Goal: Information Seeking & Learning: Find specific page/section

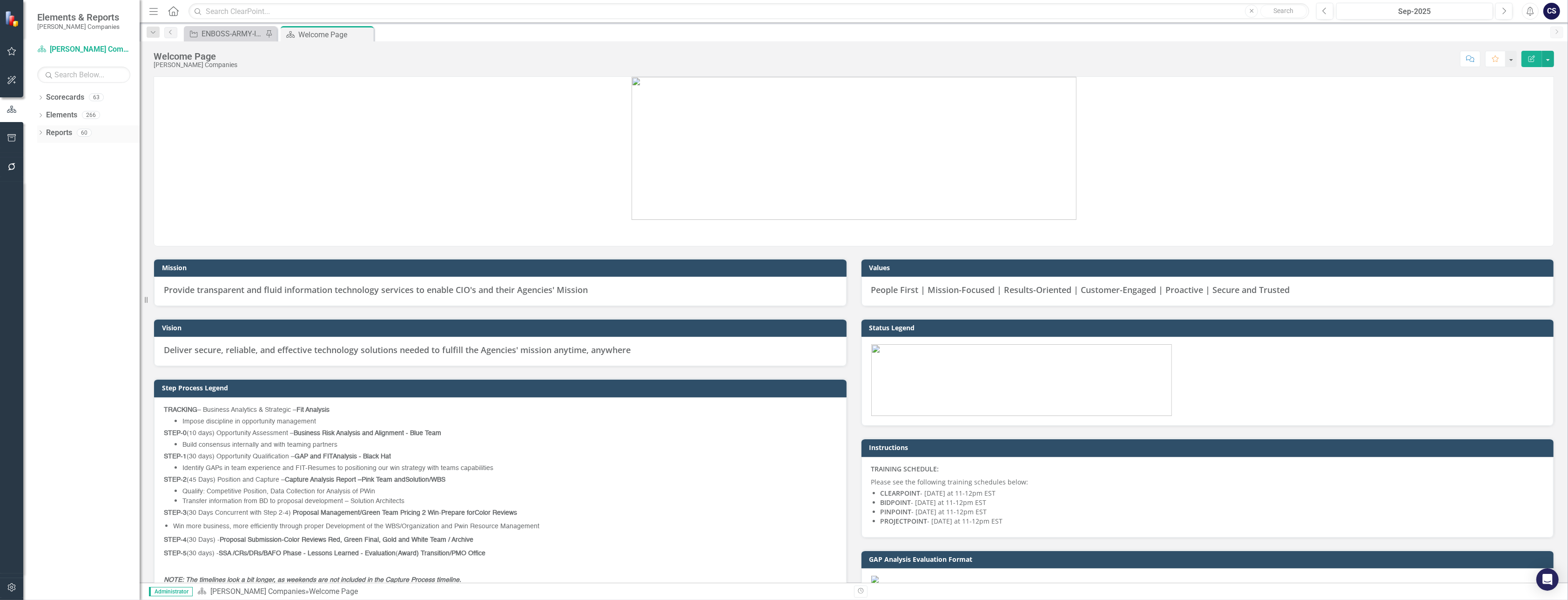
click at [53, 133] on link "Reports" at bounding box center [59, 133] width 26 height 11
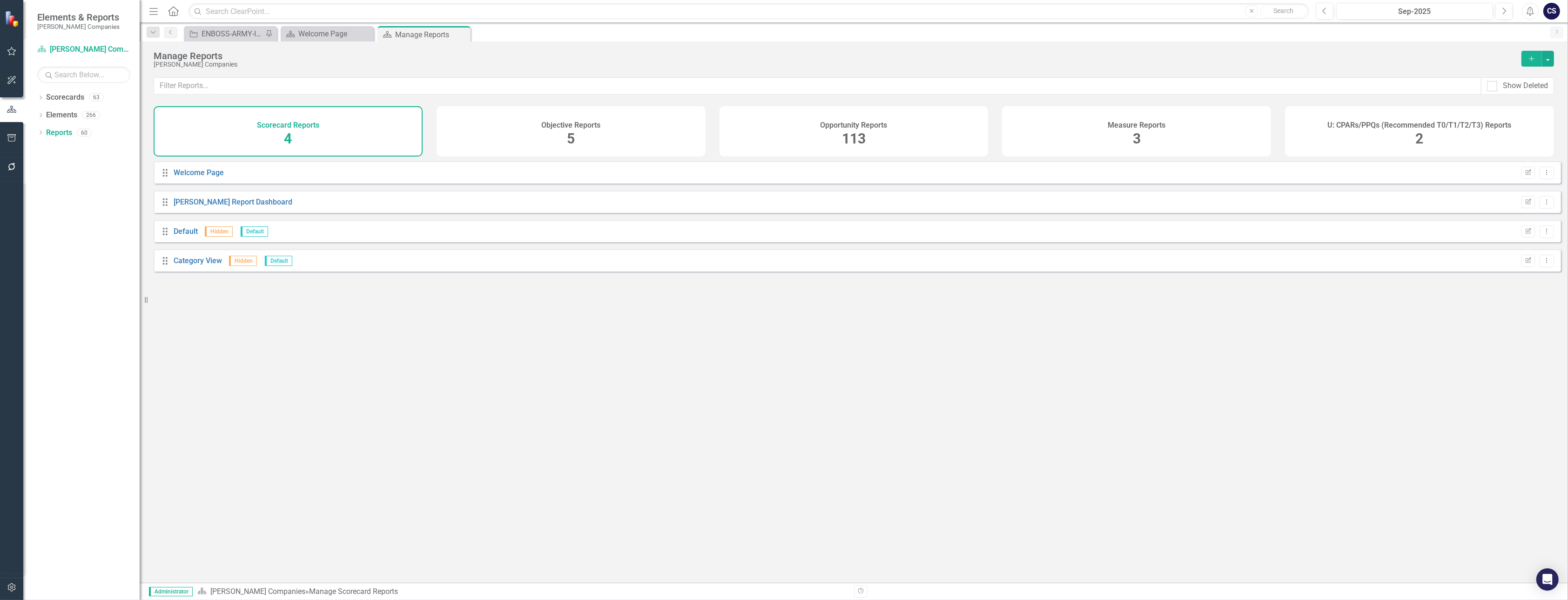
click at [674, 140] on div "Opportunity Reports 113" at bounding box center [854, 131] width 269 height 50
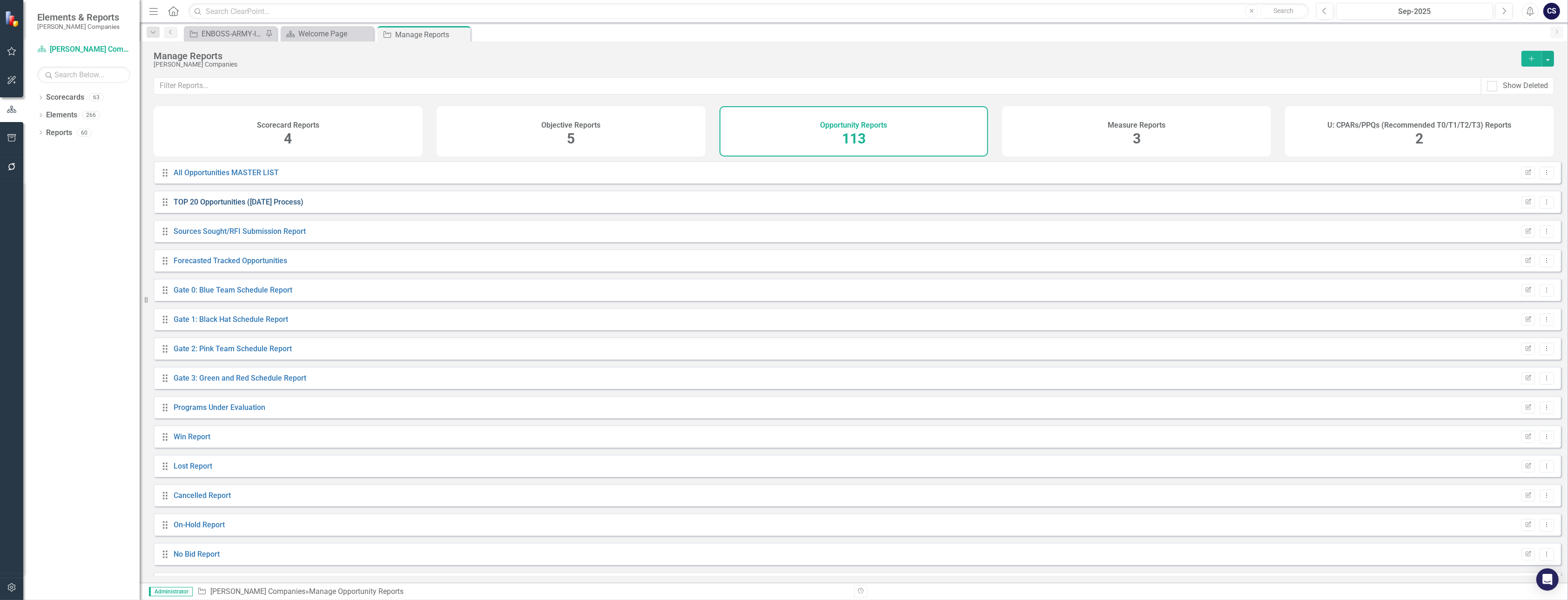
click at [217, 207] on link "TOP 20 Opportunities ([DATE] Process)" at bounding box center [238, 202] width 130 height 9
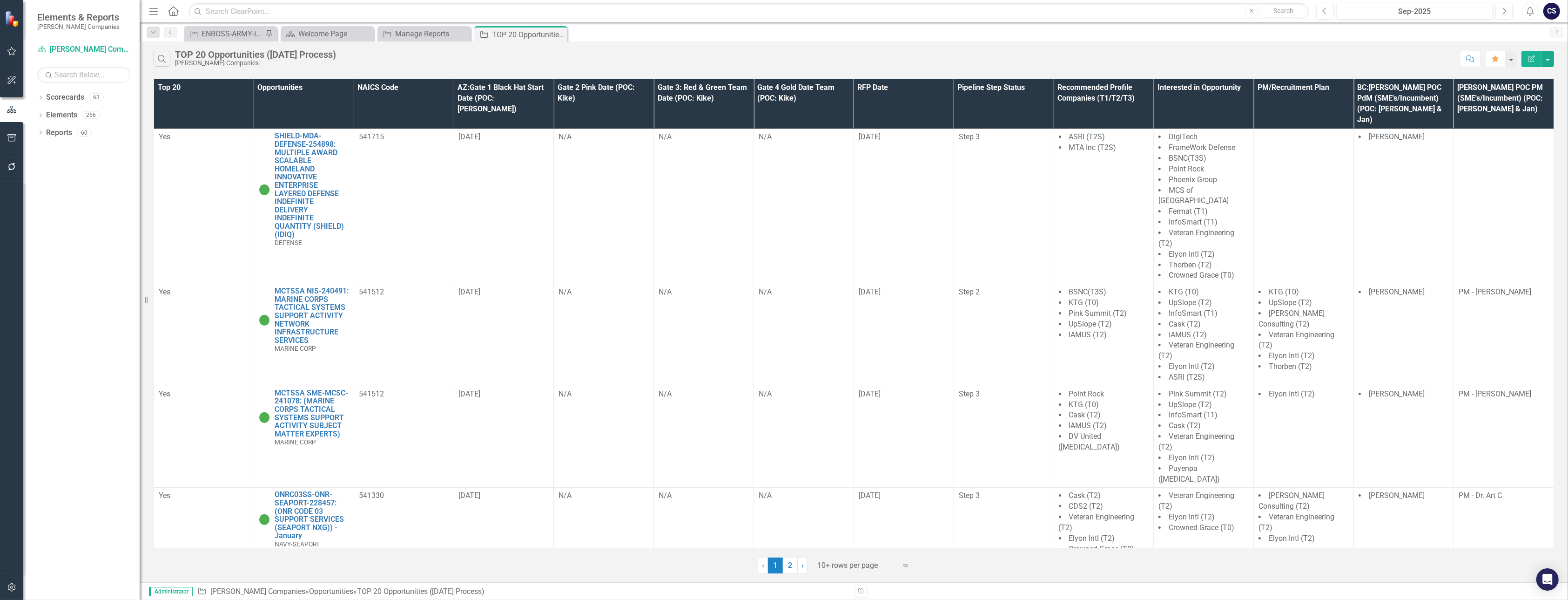
click at [674, 106] on th "Pipeline Step Status" at bounding box center [1004, 104] width 100 height 50
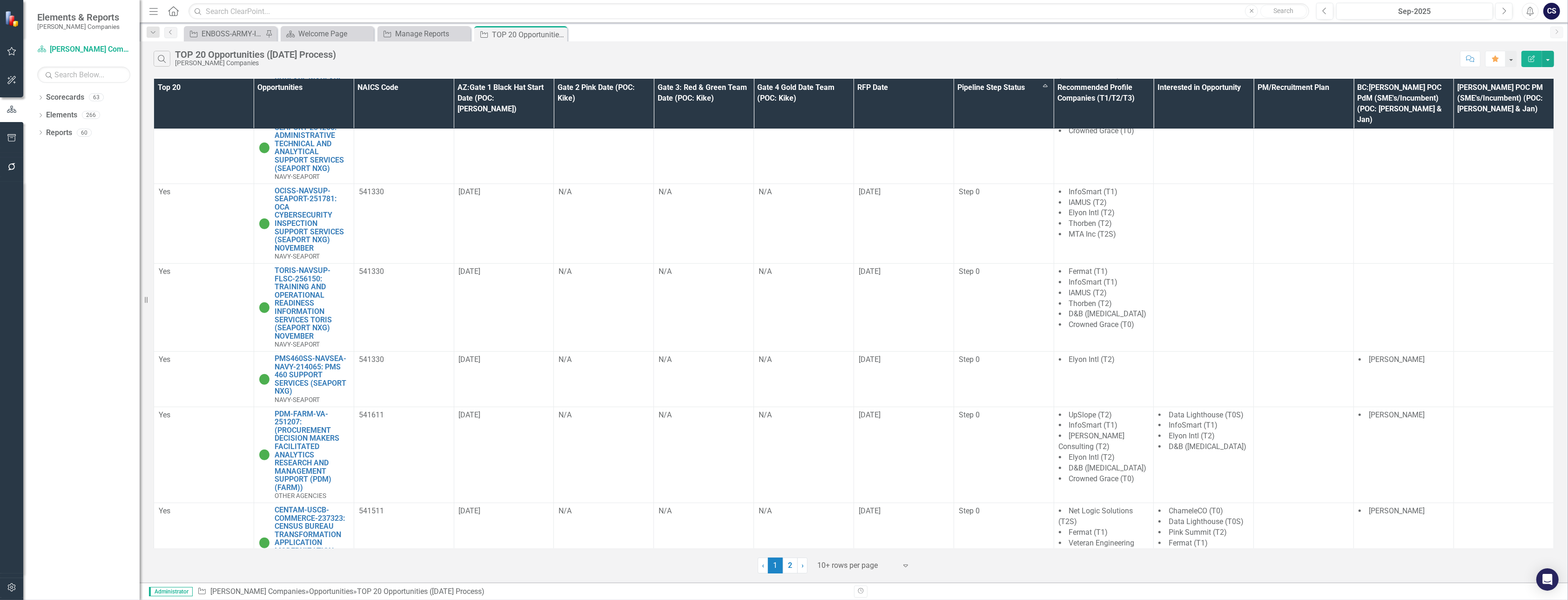
scroll to position [368, 0]
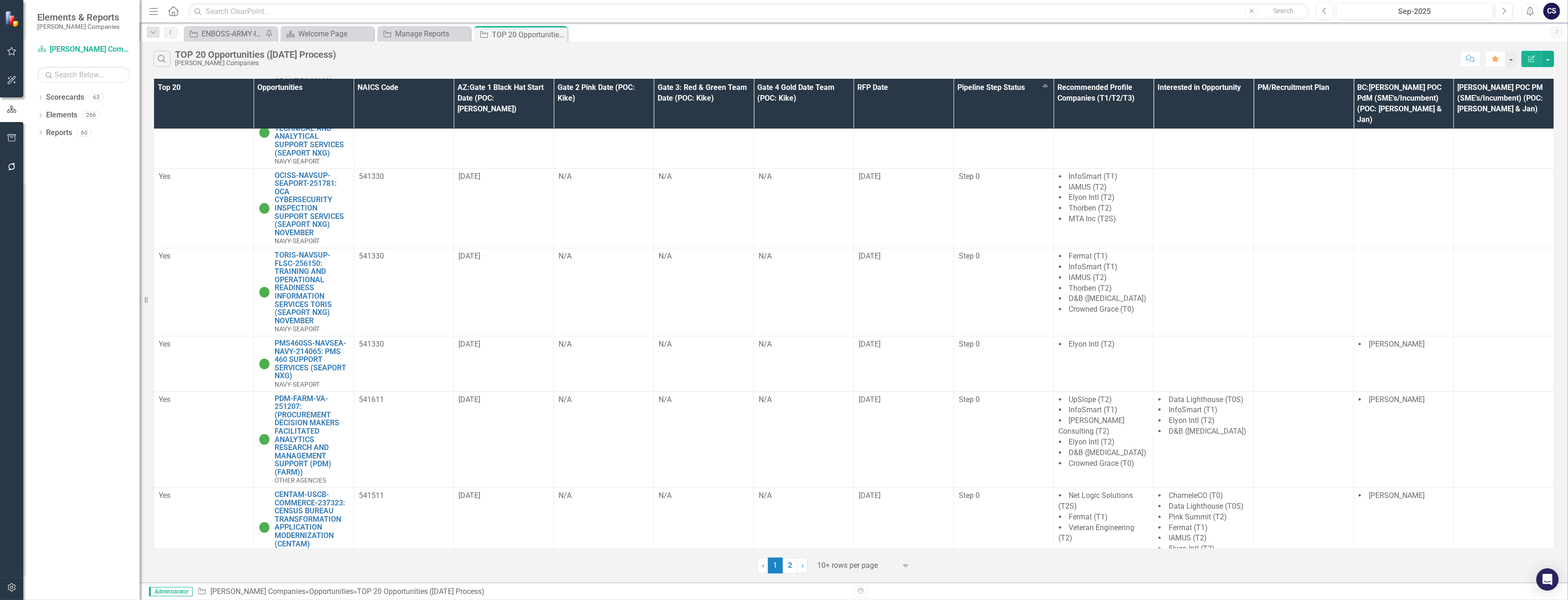
click at [674, 563] on icon "Expand" at bounding box center [905, 566] width 9 height 7
click at [674, 533] on div "100+ rows per page" at bounding box center [866, 534] width 88 height 11
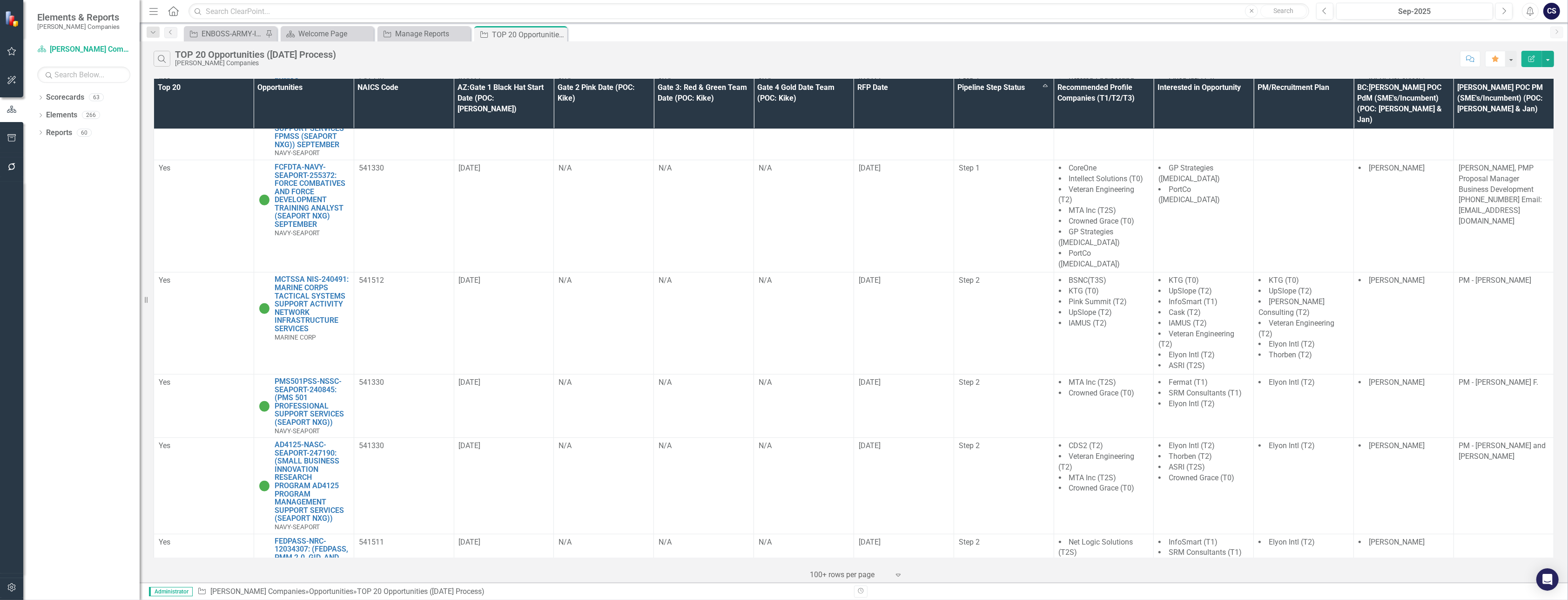
scroll to position [869, 0]
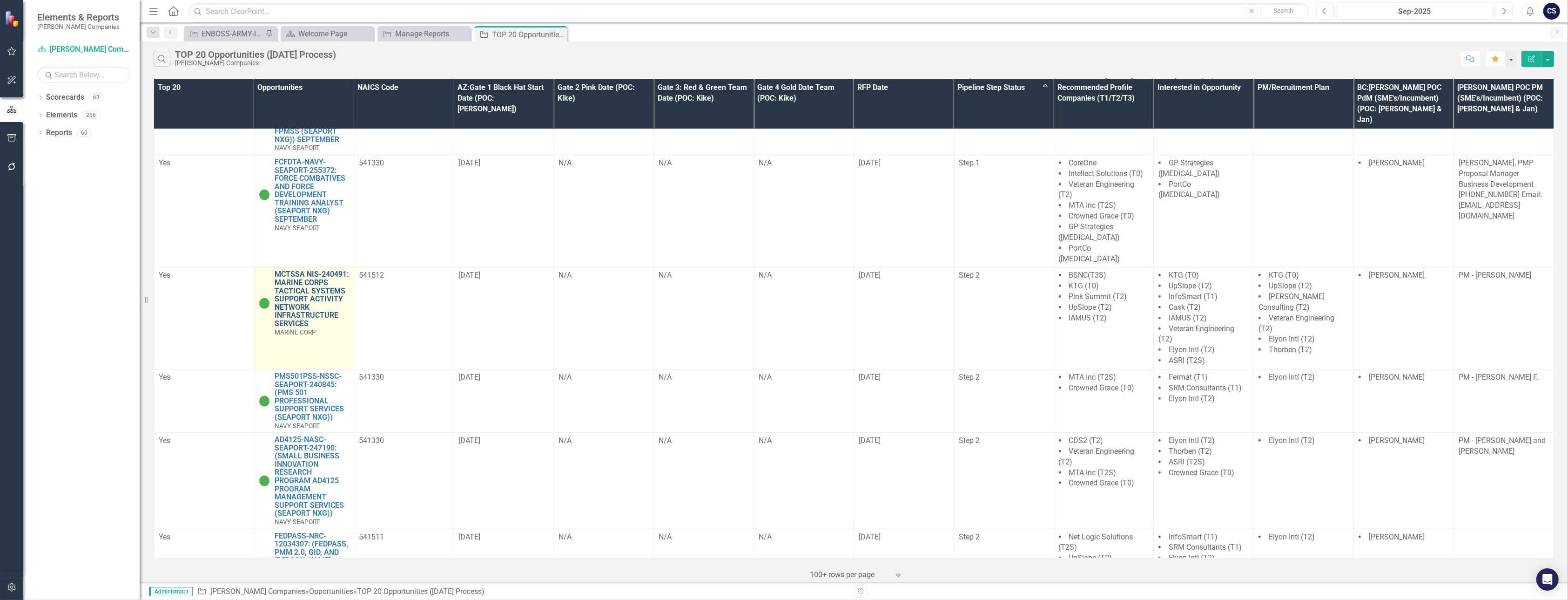
click at [298, 270] on link "MCTSSA NIS-240491: MARINE CORPS TACTICAL SYSTEMS SUPPORT ACTIVITY NETWORK INFRA…" at bounding box center [312, 299] width 75 height 57
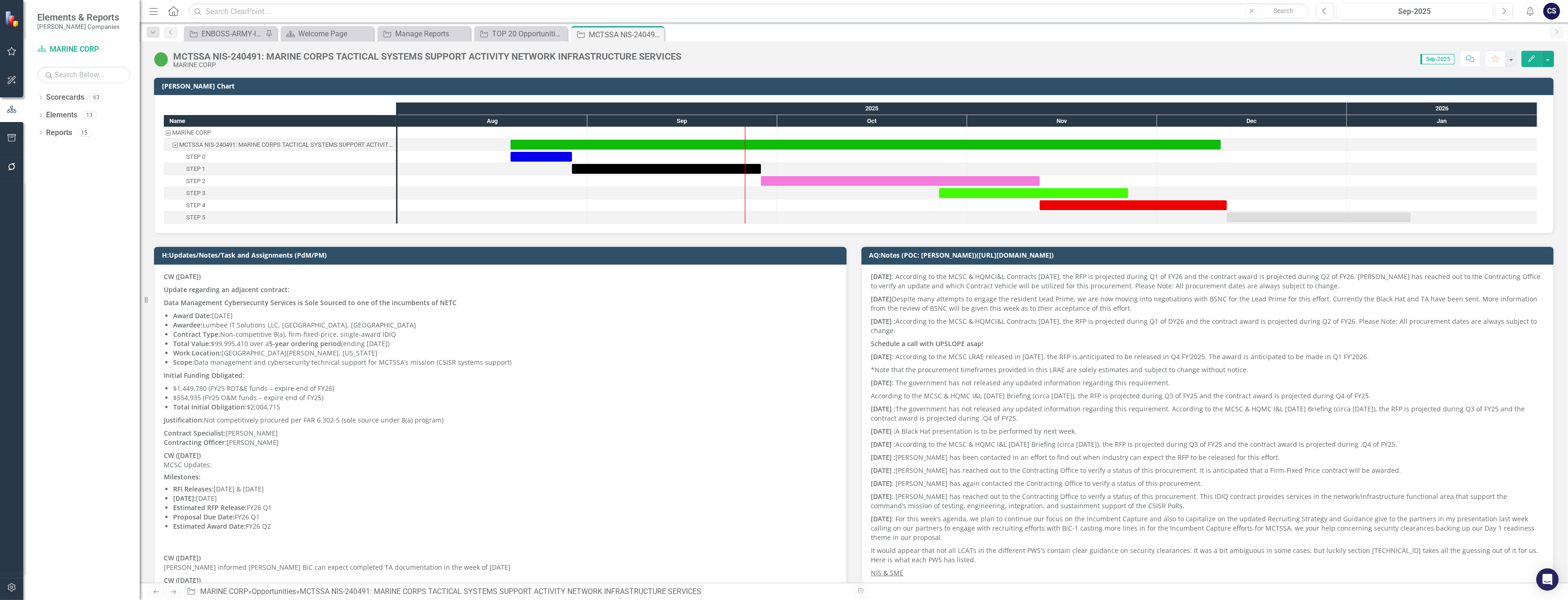
scroll to position [8, 0]
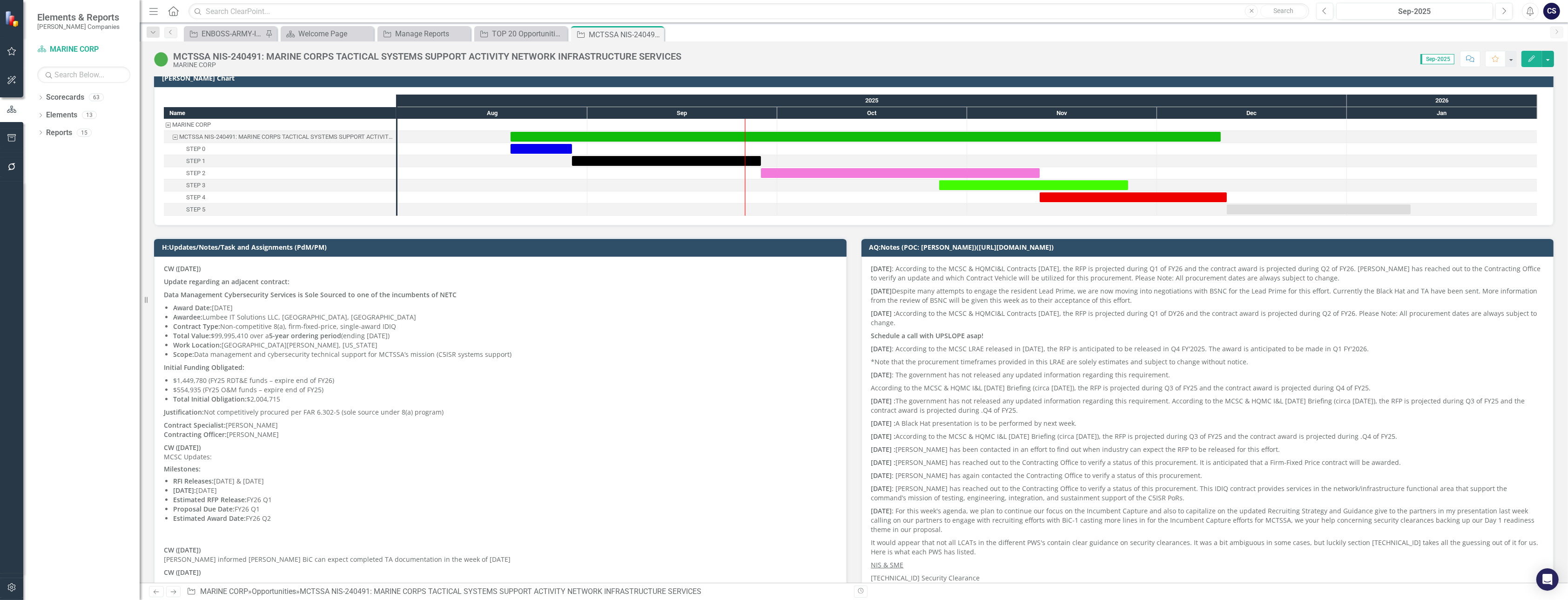
click at [674, 382] on p "According to the MCSC & HQMC I&L Industry Day Briefing (circa February 27, 2025…" at bounding box center [1208, 388] width 673 height 13
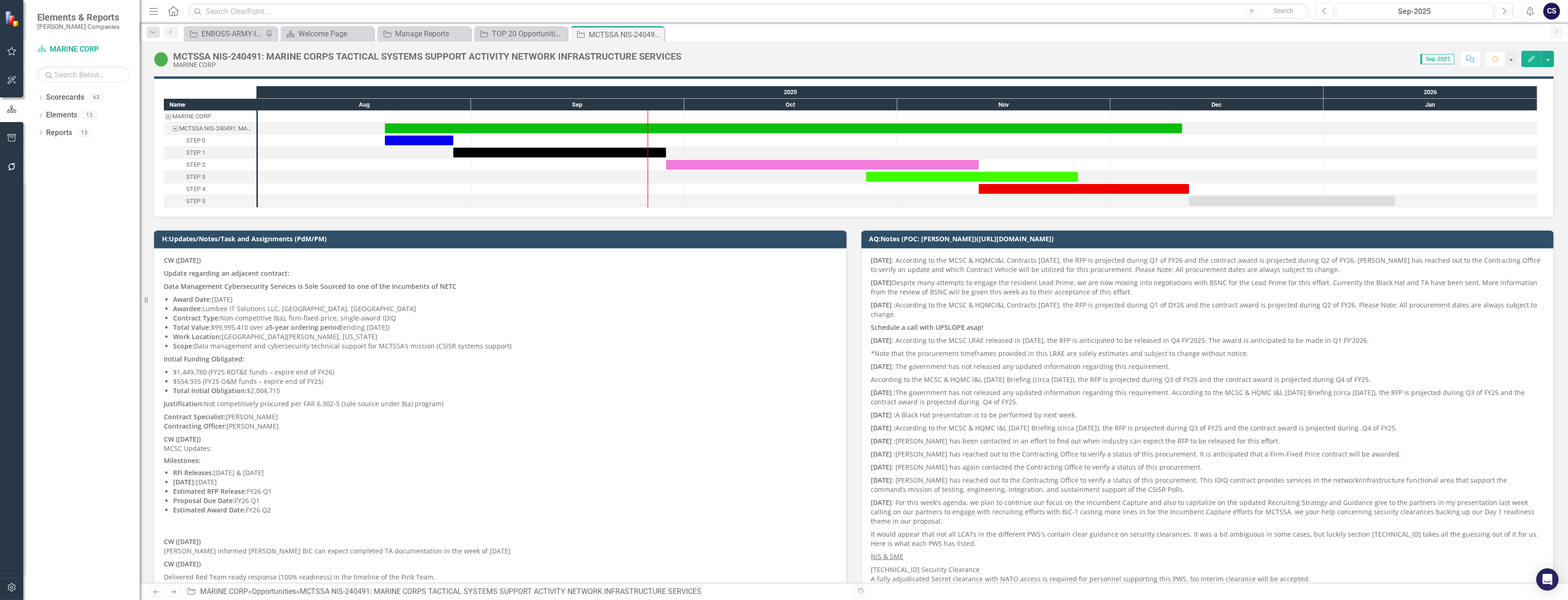
scroll to position [0, 0]
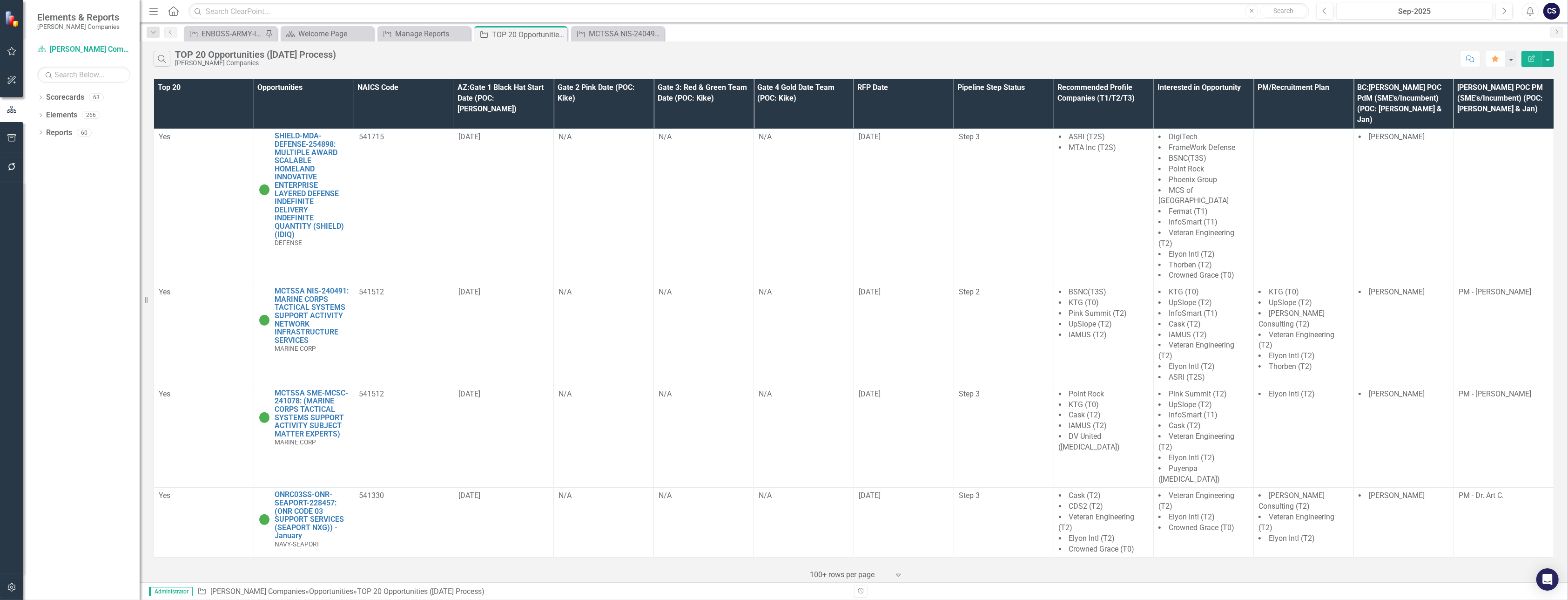
click at [674, 101] on th "Pipeline Step Status" at bounding box center [1004, 104] width 100 height 50
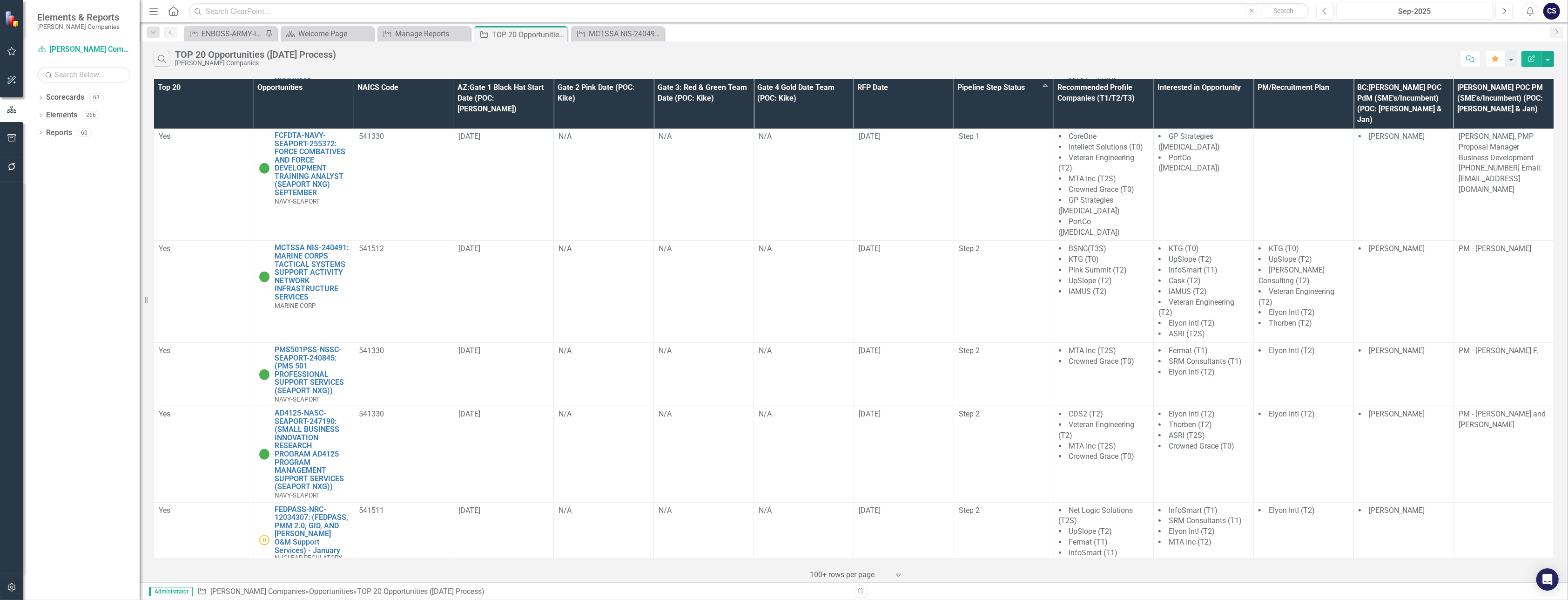
scroll to position [898, 0]
click at [229, 12] on input "text" at bounding box center [749, 11] width 1121 height 17
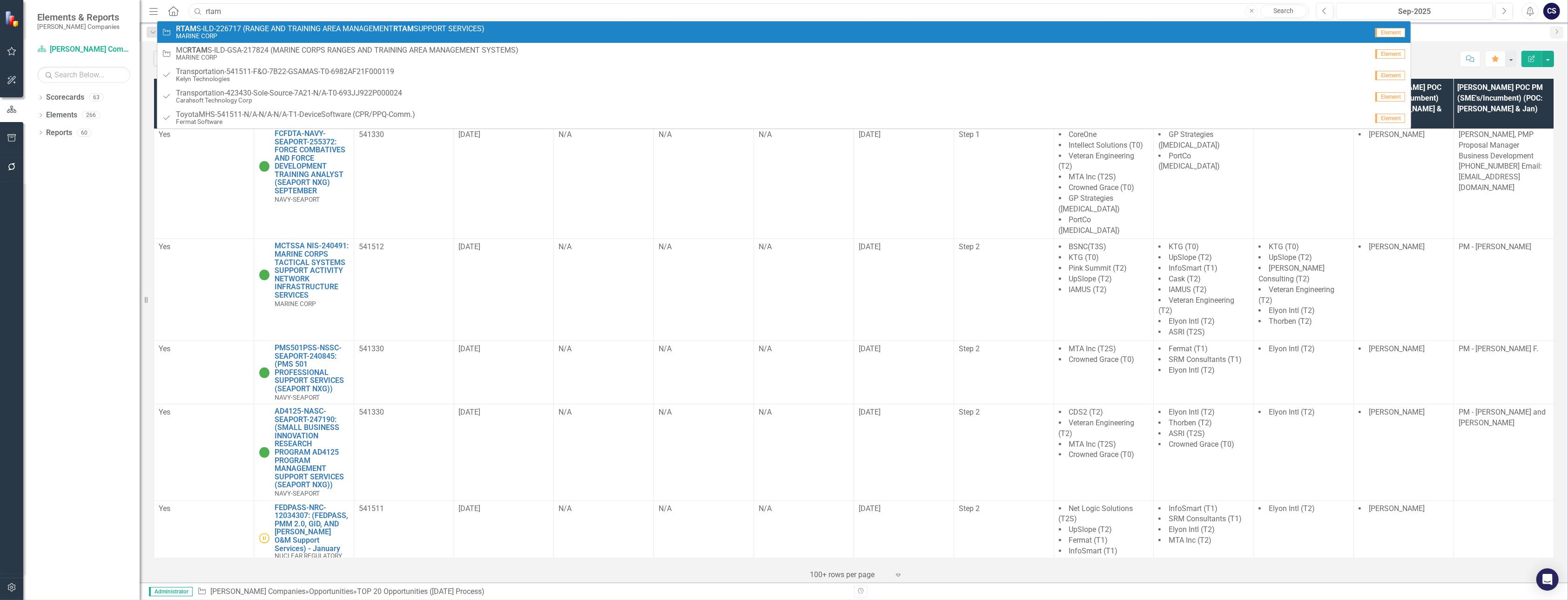
type input "rtam"
click at [217, 31] on span "RTAM S-ILD-226717 (RANGE AND TRAINING AREA MANAGEMENT RTAM SUPPORT SERVICES)" at bounding box center [330, 29] width 308 height 9
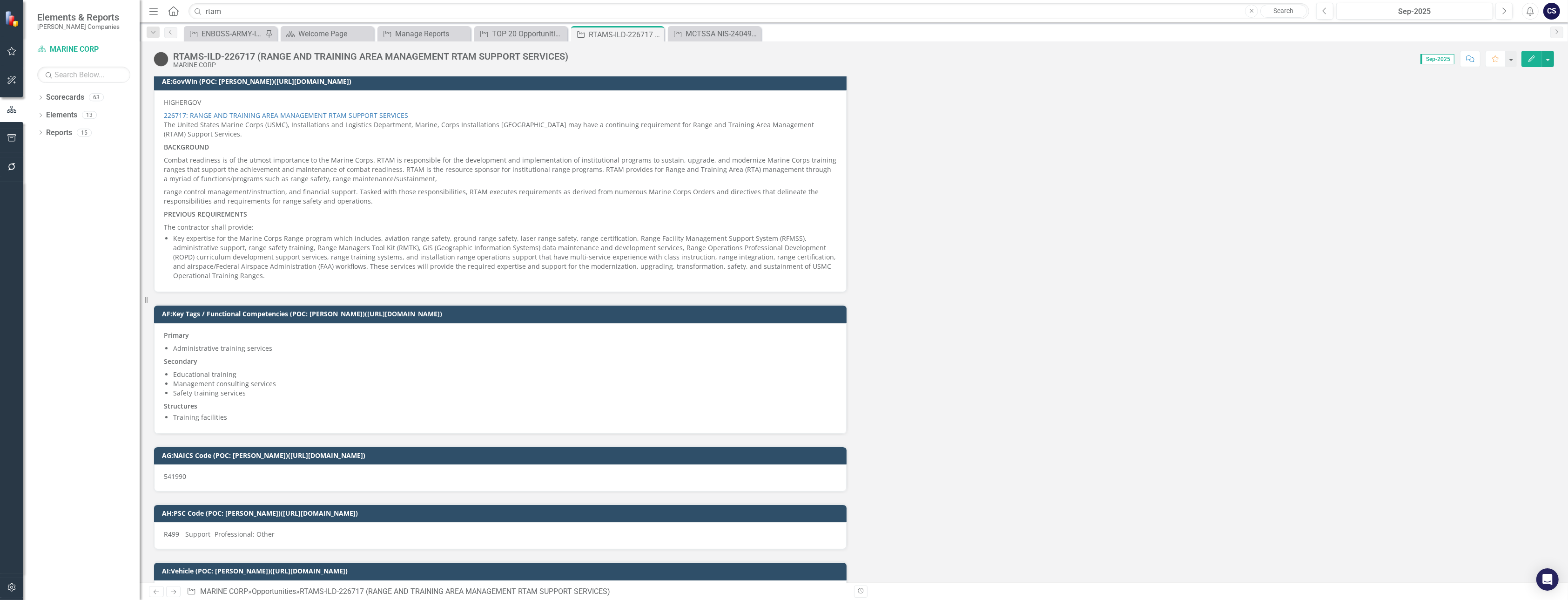
scroll to position [2043, 0]
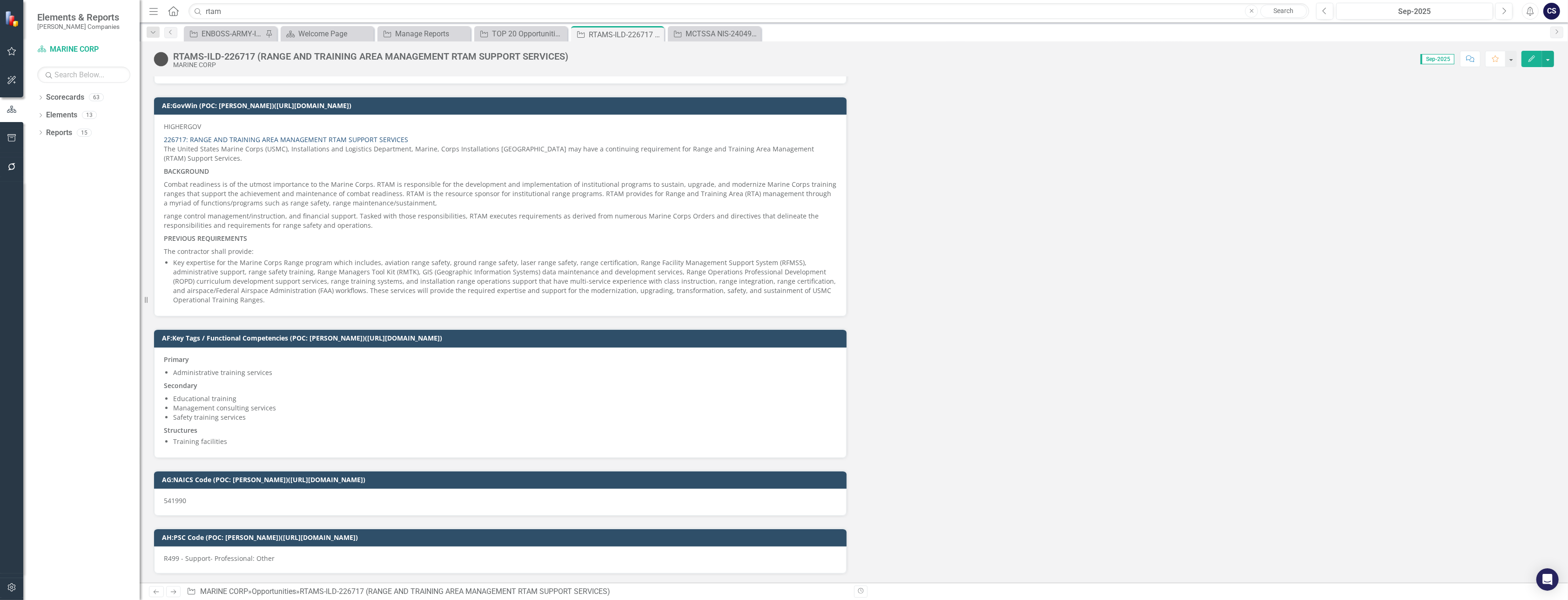
click at [311, 135] on link "226717: RANGE AND TRAINING AREA MANAGEMENT RTAM SUPPORT SERVICES" at bounding box center [285, 139] width 245 height 9
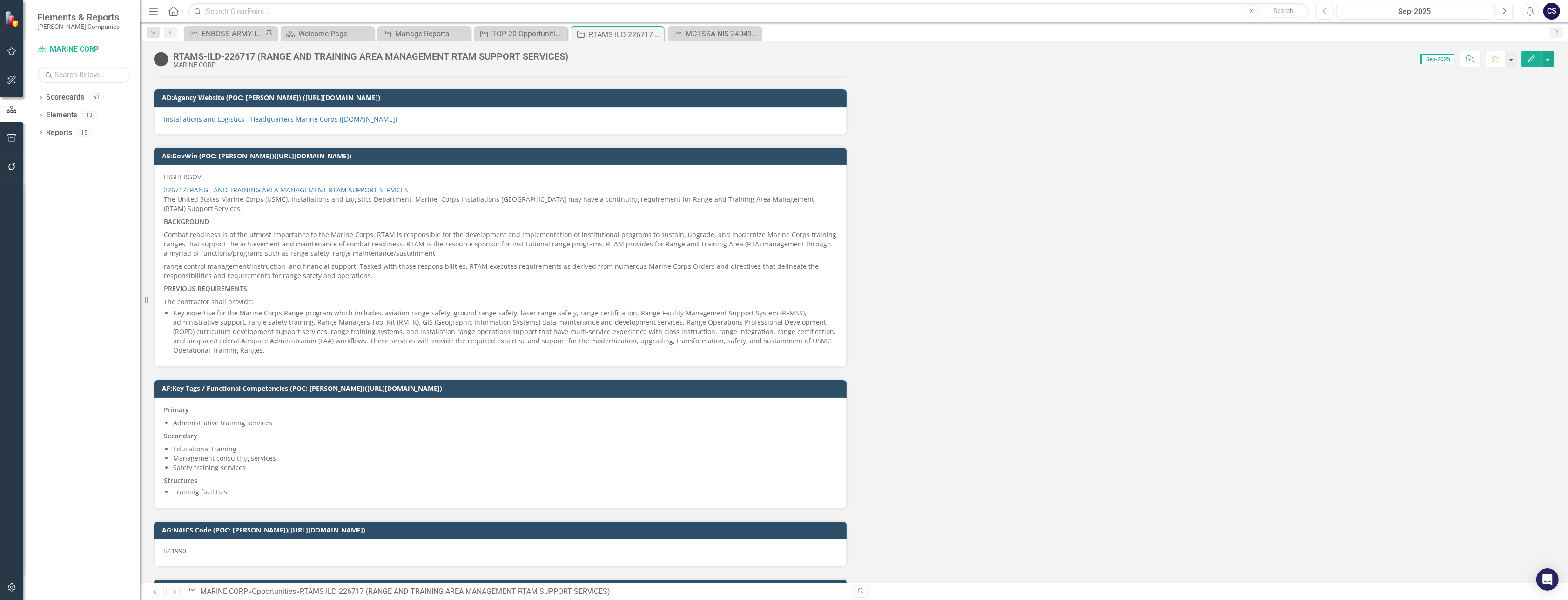
scroll to position [1987, 0]
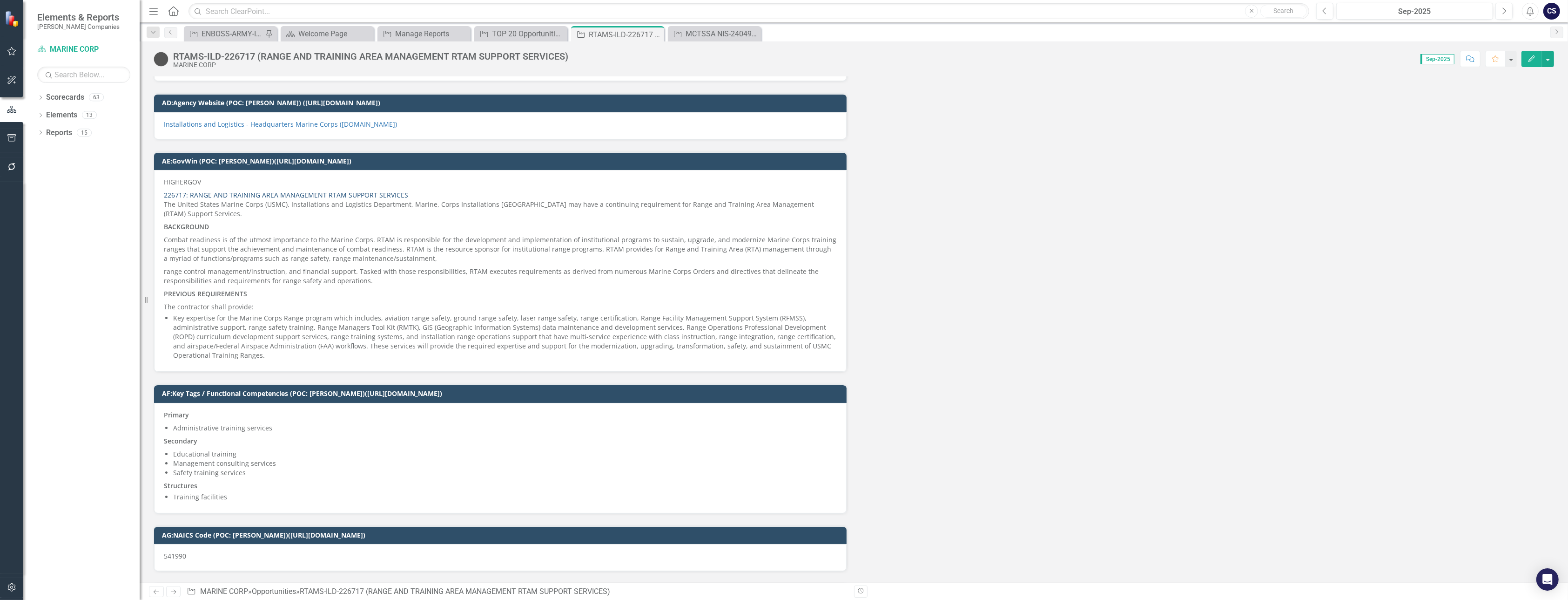
click at [257, 190] on link "226717: RANGE AND TRAINING AREA MANAGEMENT RTAM SUPPORT SERVICES" at bounding box center [285, 194] width 245 height 9
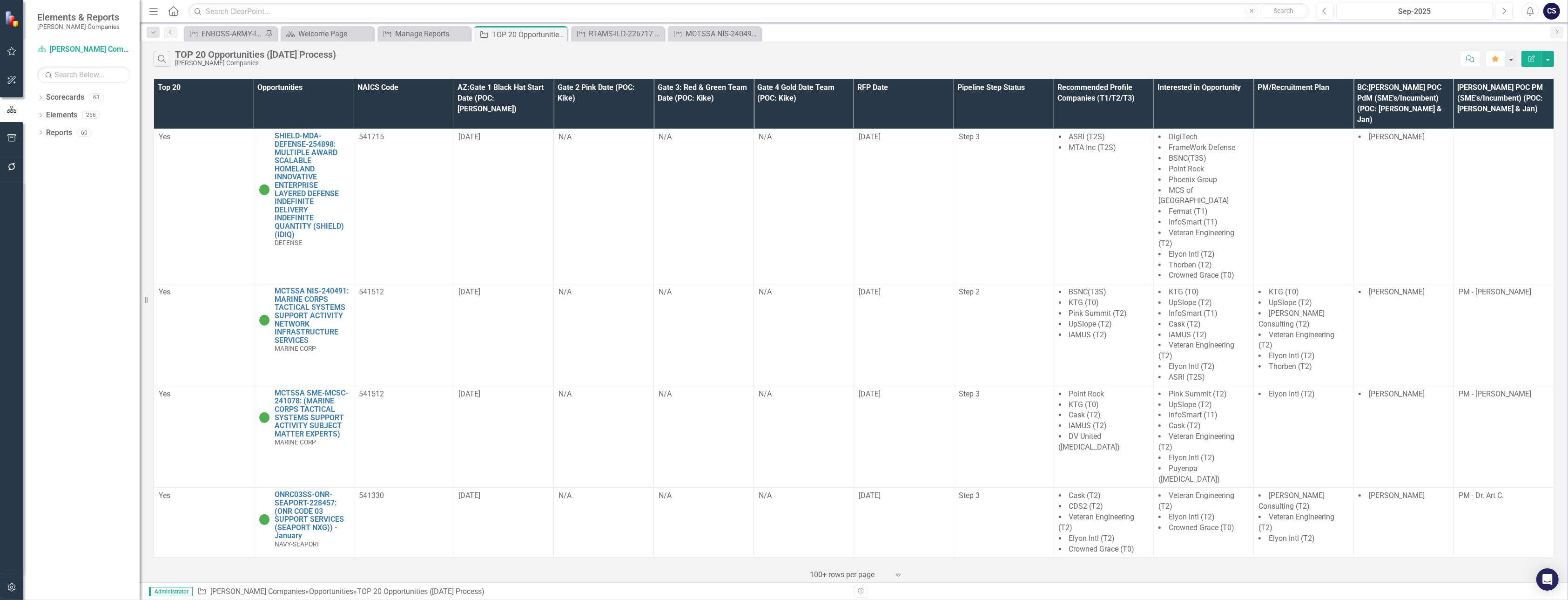
click at [1001, 95] on th "Pipeline Step Status" at bounding box center [1004, 104] width 100 height 50
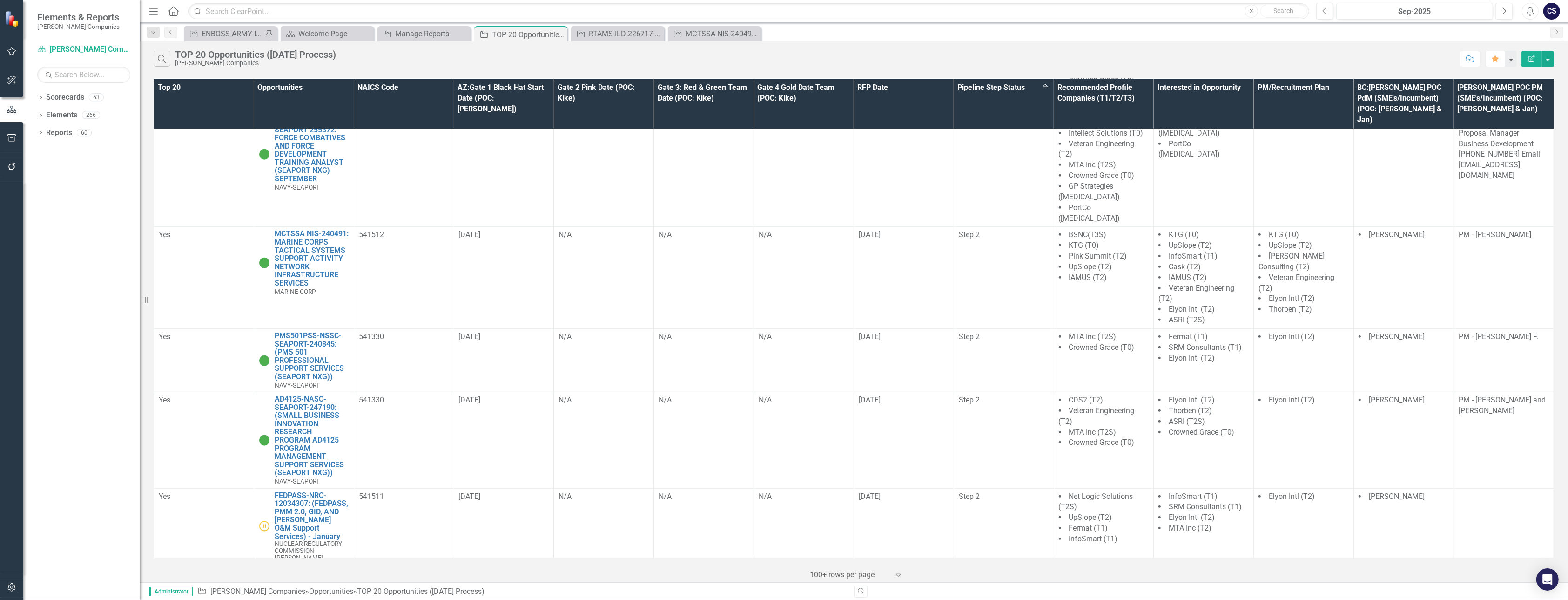
scroll to position [912, 0]
click at [295, 392] on link "AD4125-NASC-SEAPORT-247190: (SMALL BUSINESS INNOVATION RESEARCH PROGRAM AD4125 …" at bounding box center [312, 433] width 75 height 82
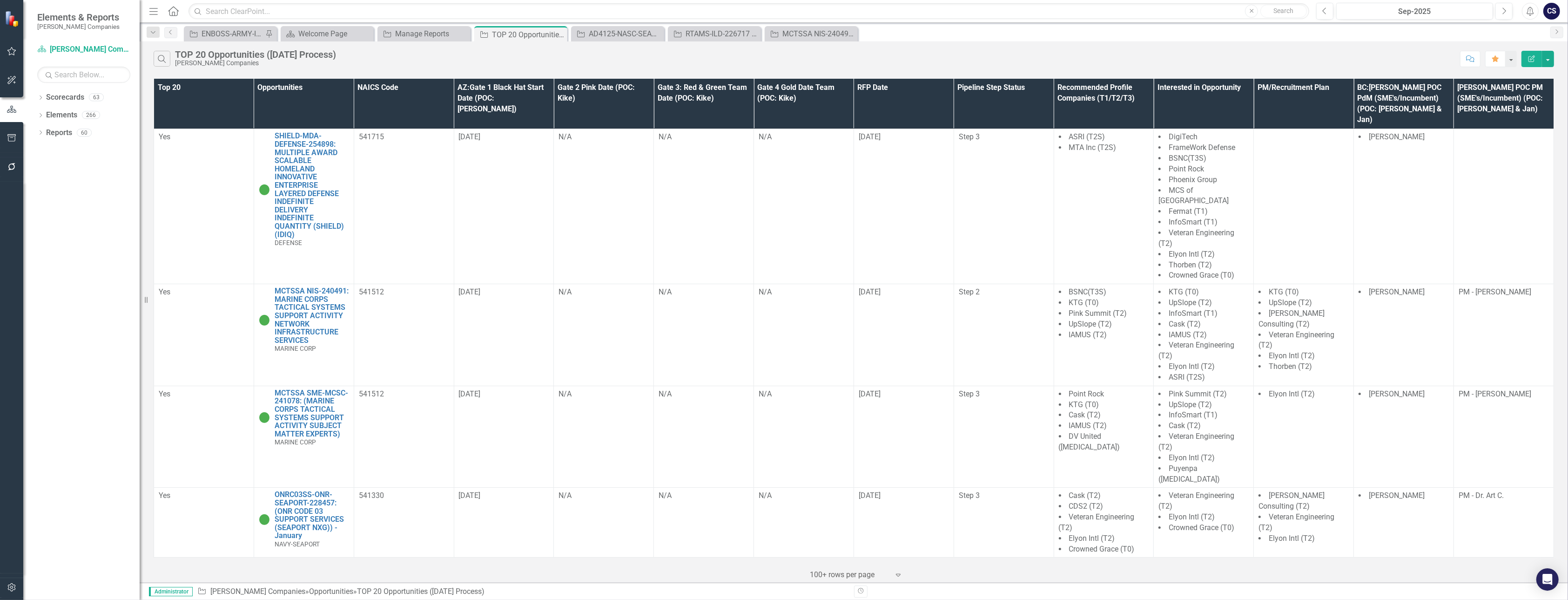
click at [1027, 106] on th "Pipeline Step Status" at bounding box center [1004, 104] width 100 height 50
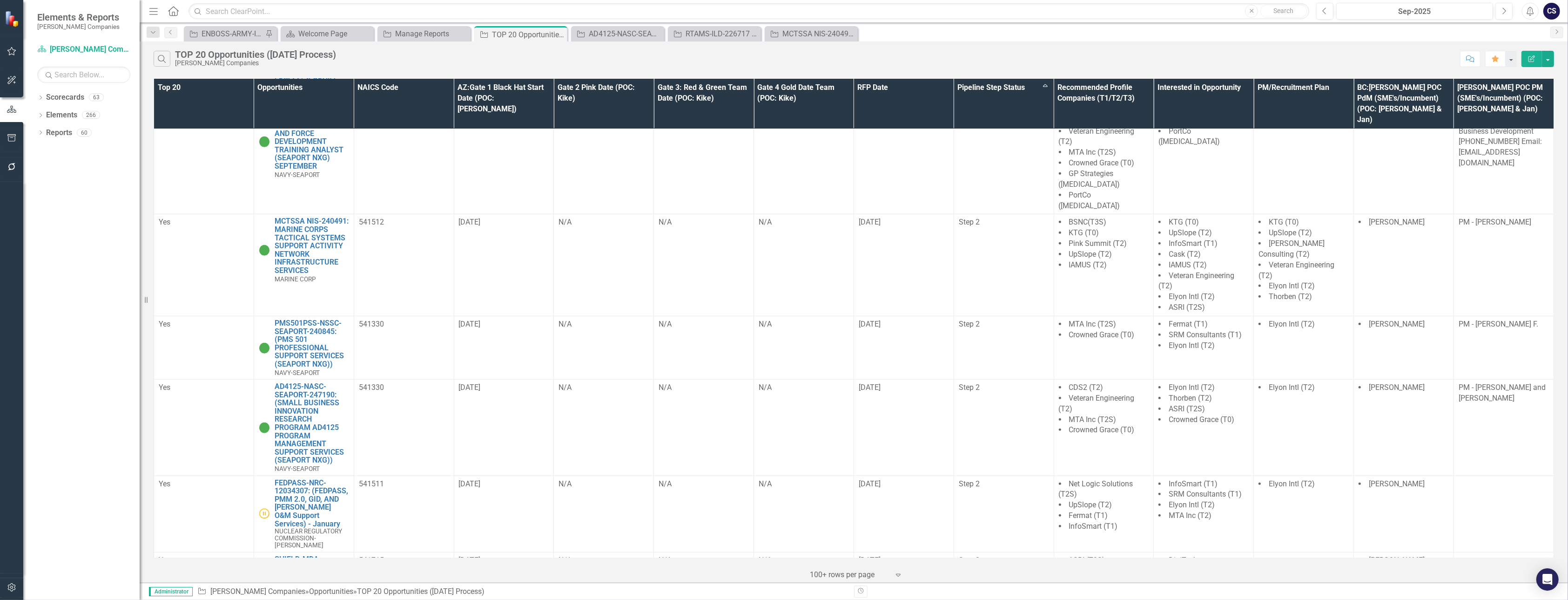
scroll to position [932, 0]
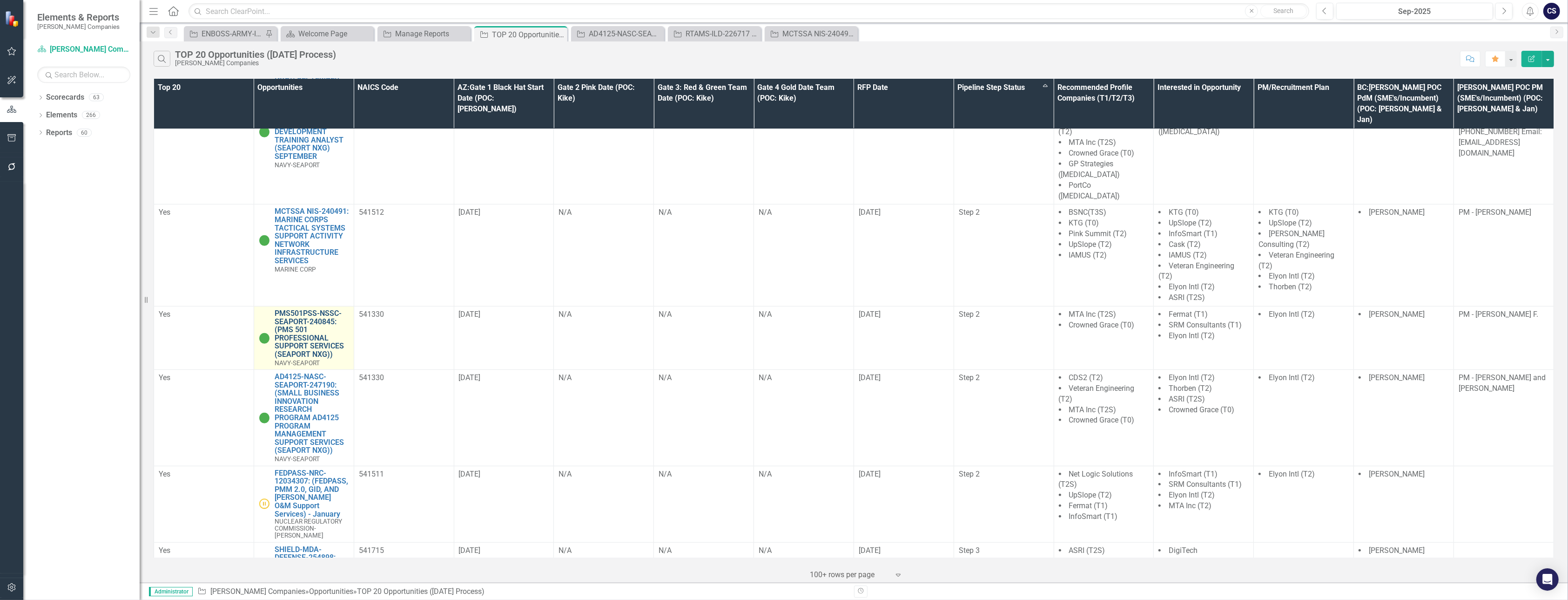
click at [298, 309] on link "PMS501PSS-NSSC-SEAPORT-240845: (PMS 501 PROFESSIONAL SUPPORT SERVICES (SEAPORT …" at bounding box center [312, 334] width 75 height 50
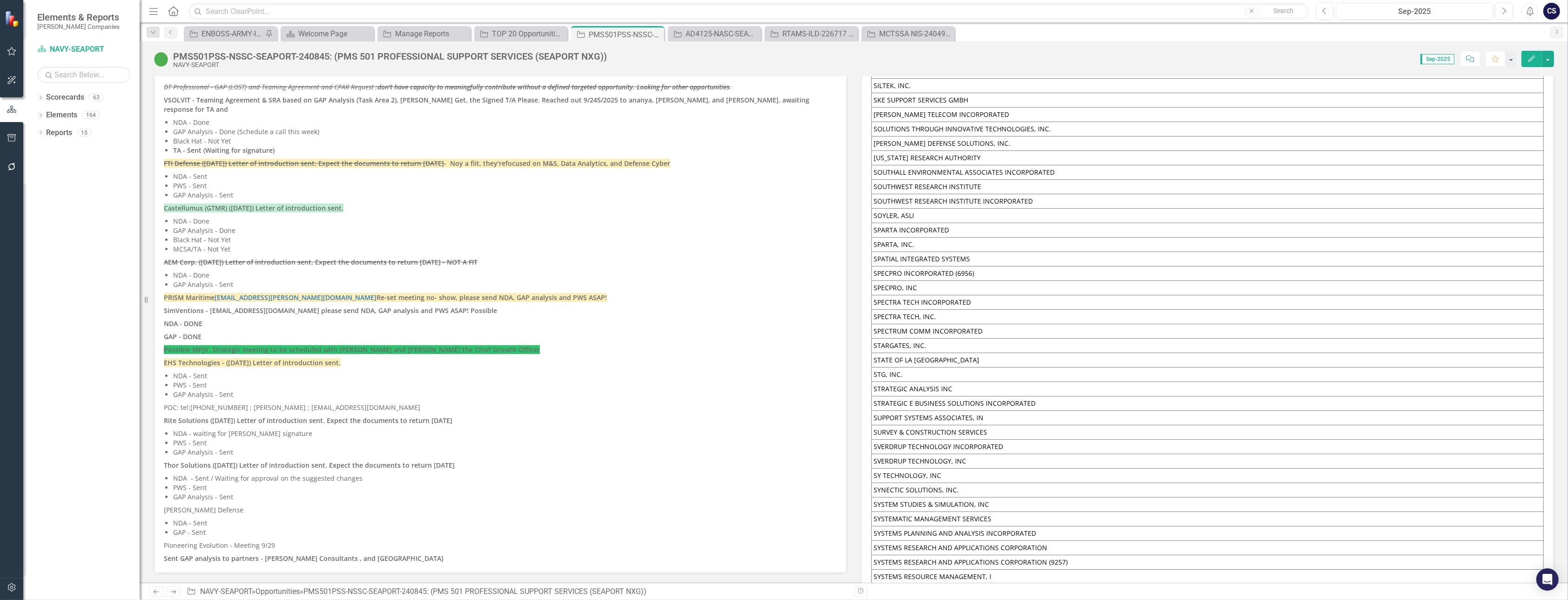
scroll to position [6081, 0]
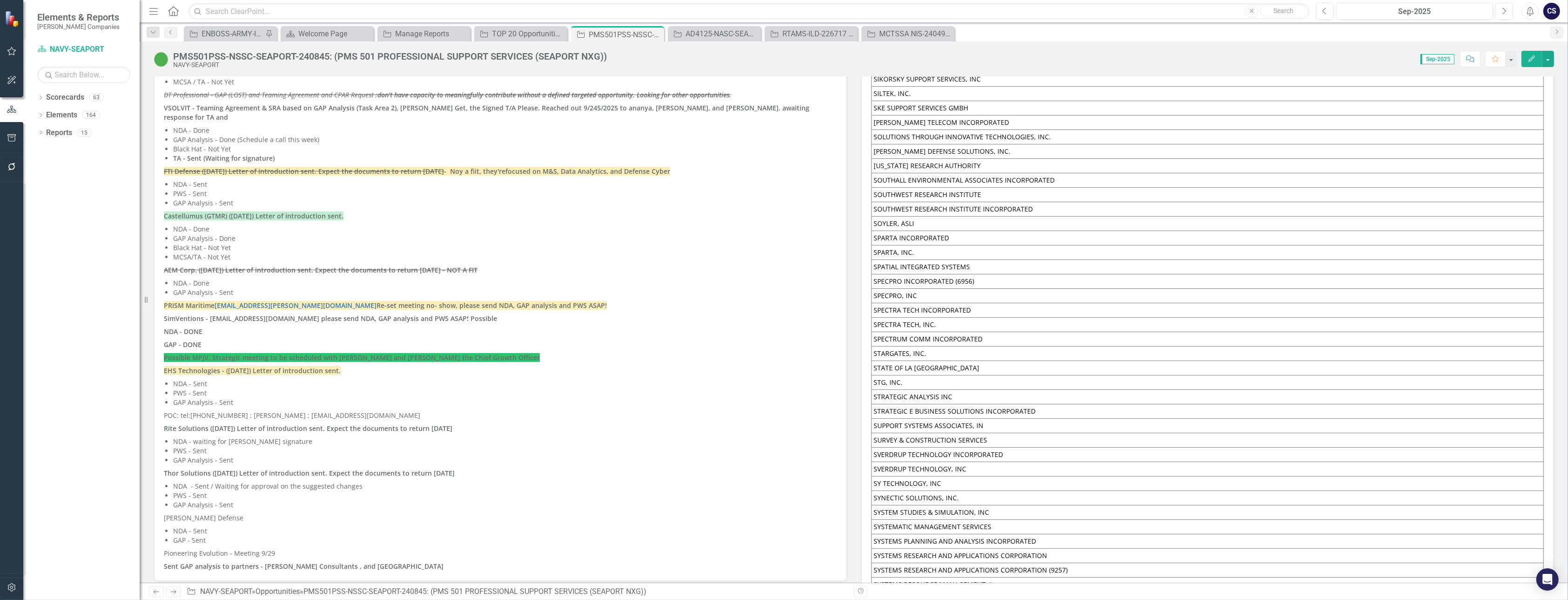
click at [344, 212] on strong "Castellumus (GTMR) (09/25/2025) Letter of introduction sent." at bounding box center [253, 216] width 180 height 9
click at [544, 299] on p "PRISM Maritime -d.burt@prismmaritime.com Re-set meeting no- show, please send N…" at bounding box center [500, 306] width 673 height 13
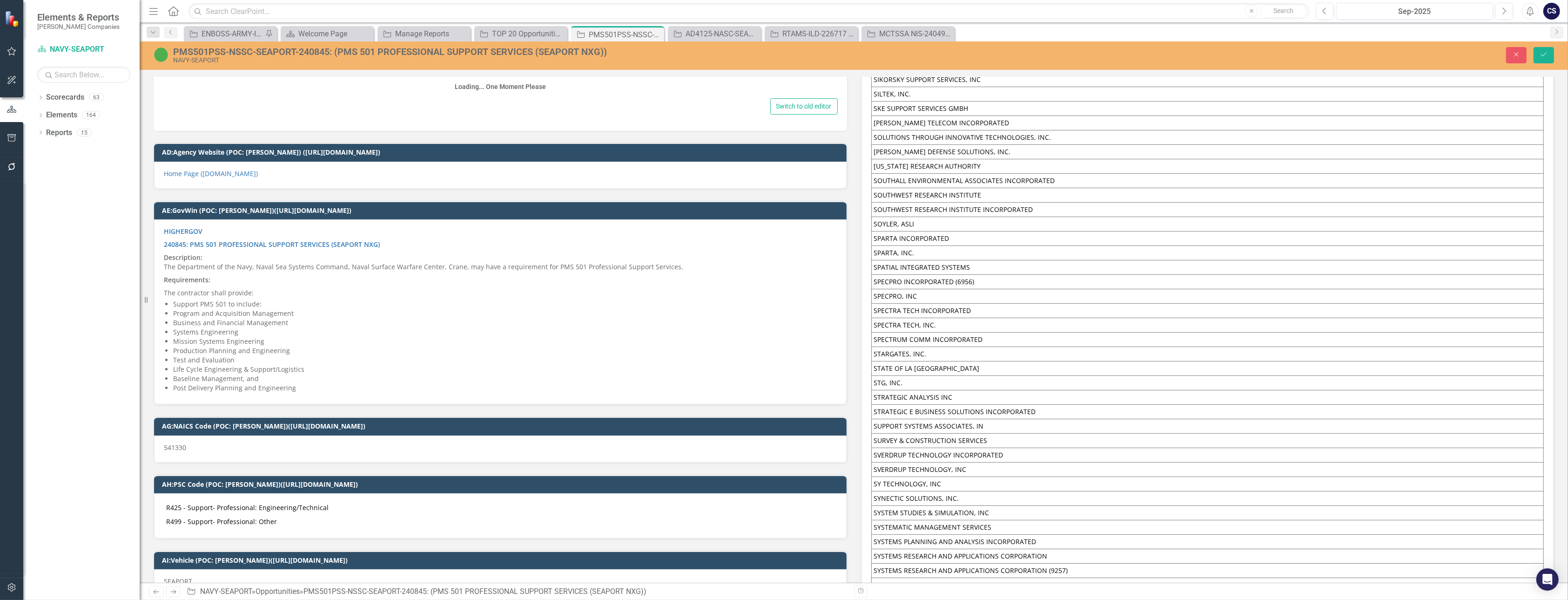
scroll to position [6085, 0]
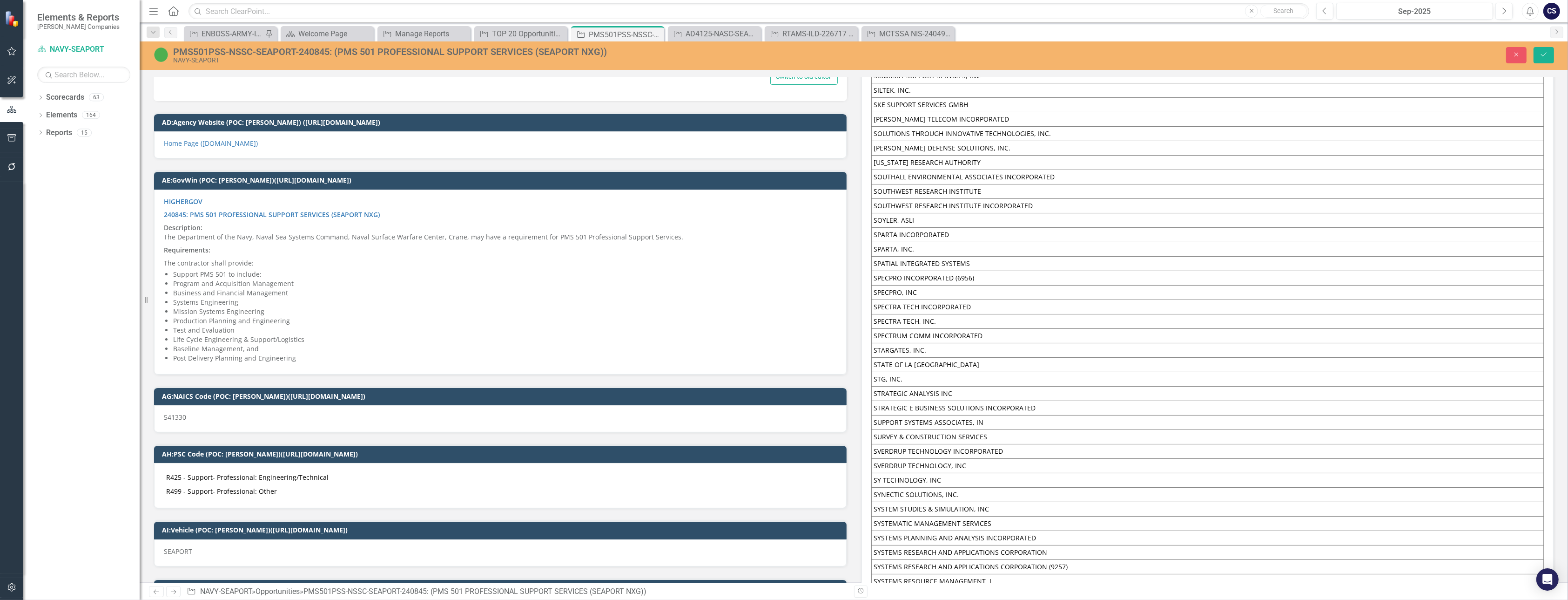
type textarea "<p><s><strong>McLaughlin Research Corporation-we have not had much luck with pa…"
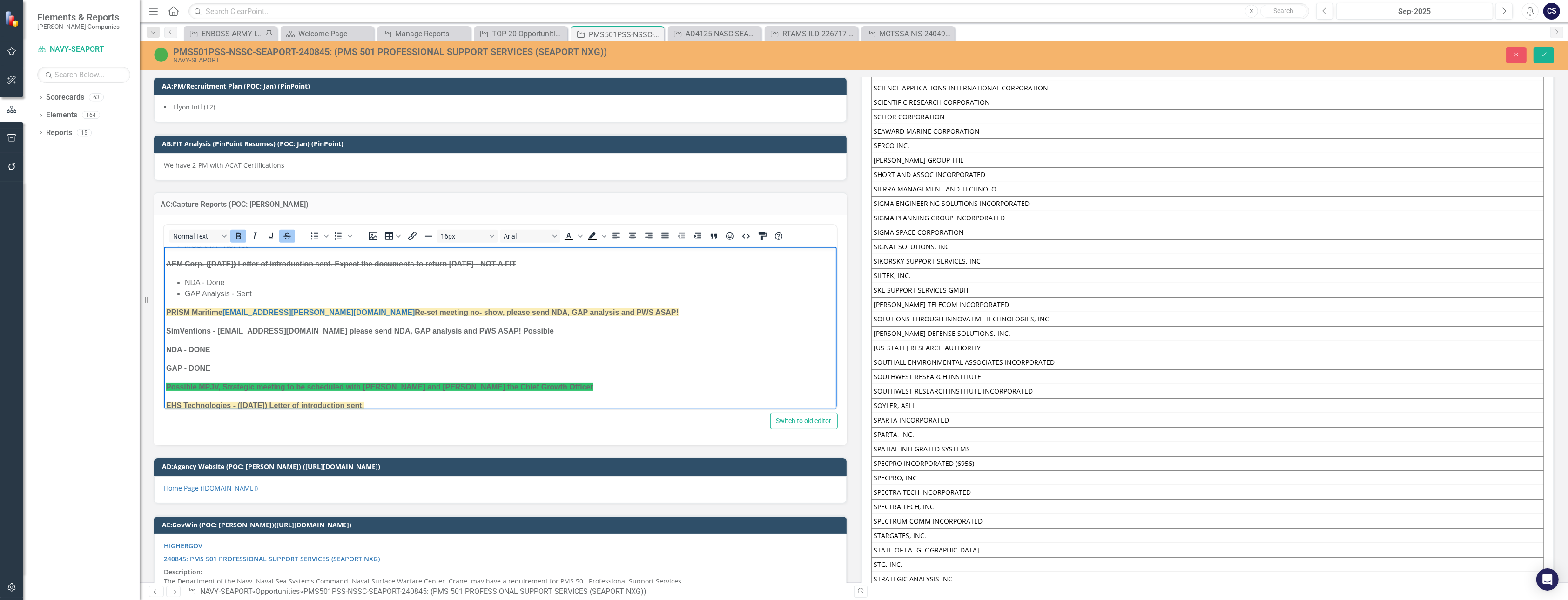
scroll to position [312, 0]
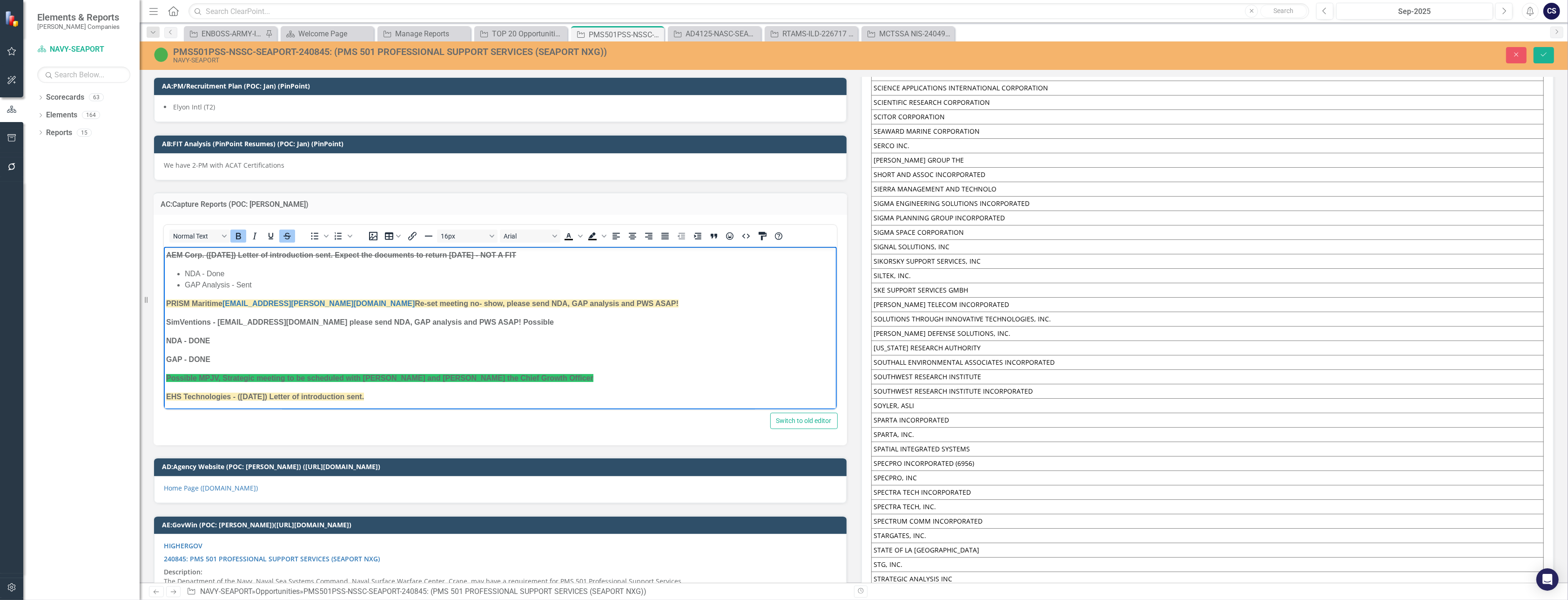
click at [602, 302] on p "PRISM Maritime -d.burt@prismmaritime.com Re-set meeting no- show, please send N…" at bounding box center [500, 304] width 669 height 11
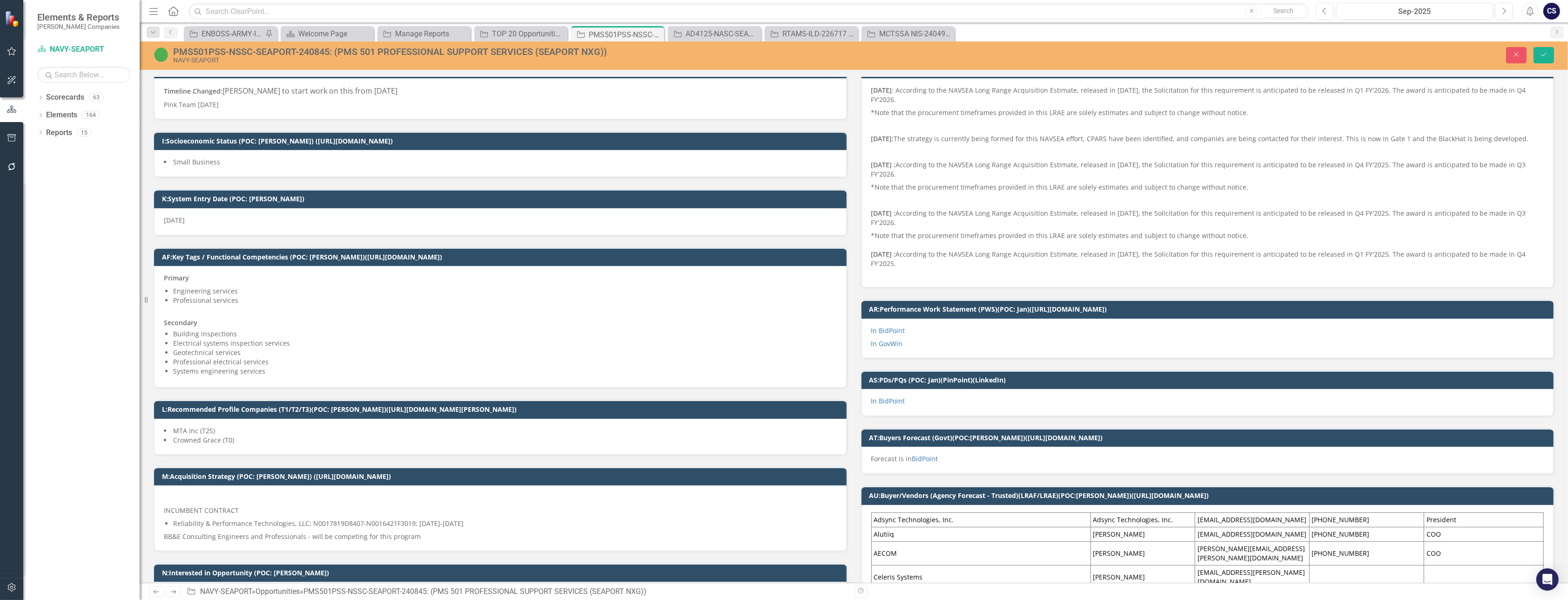
scroll to position [0, 0]
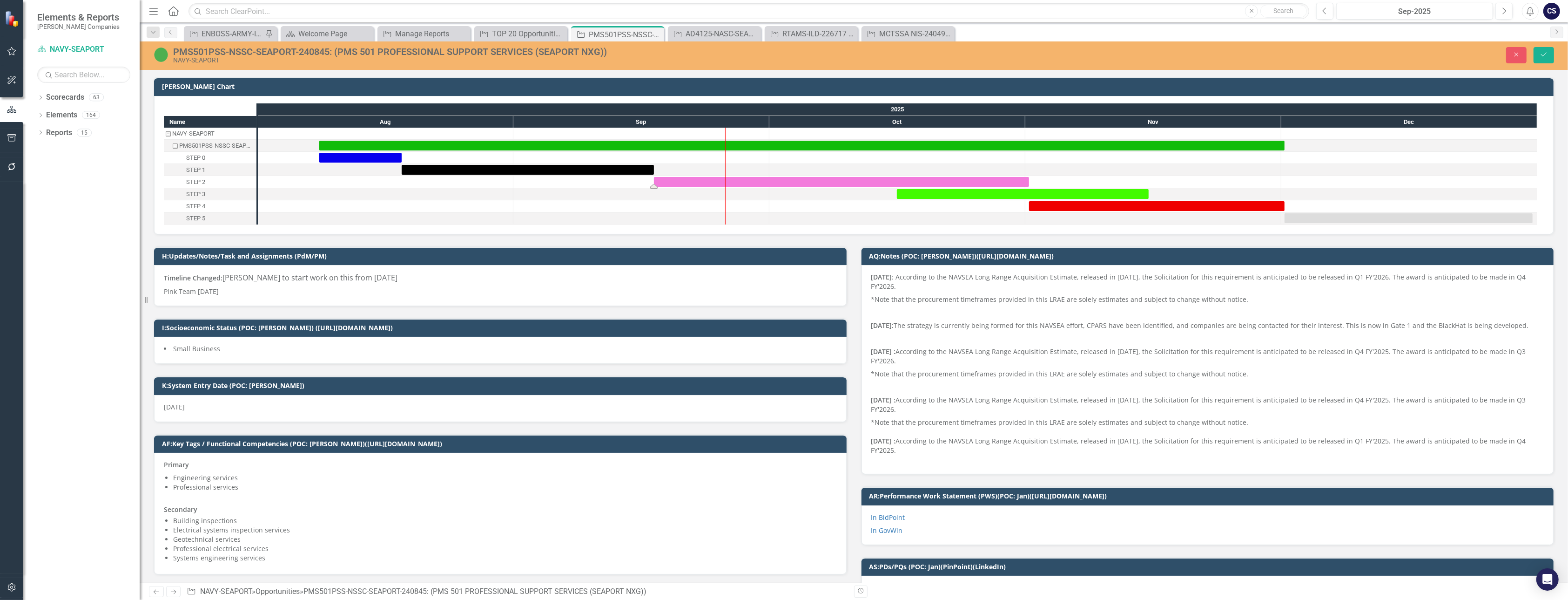
click at [768, 182] on div "Task: Start date: 2025-09-17 End date: 2025-11-01" at bounding box center [841, 182] width 375 height 10
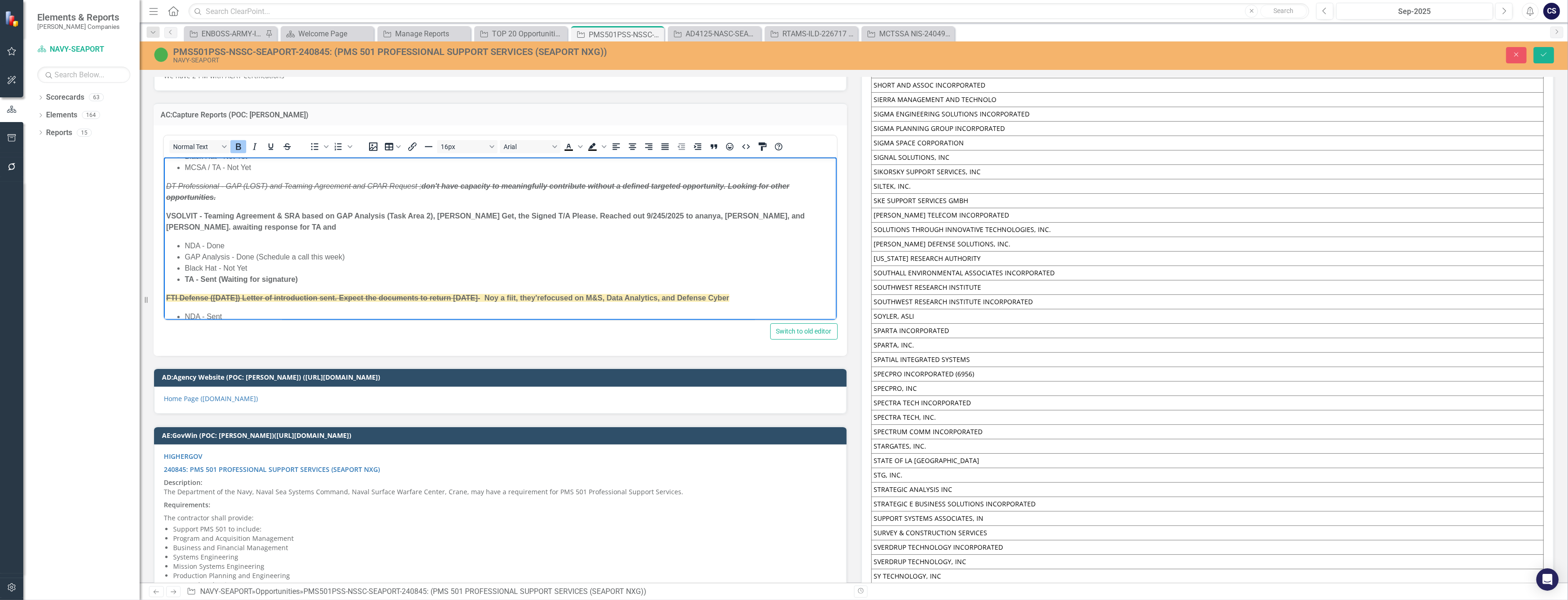
scroll to position [6005, 0]
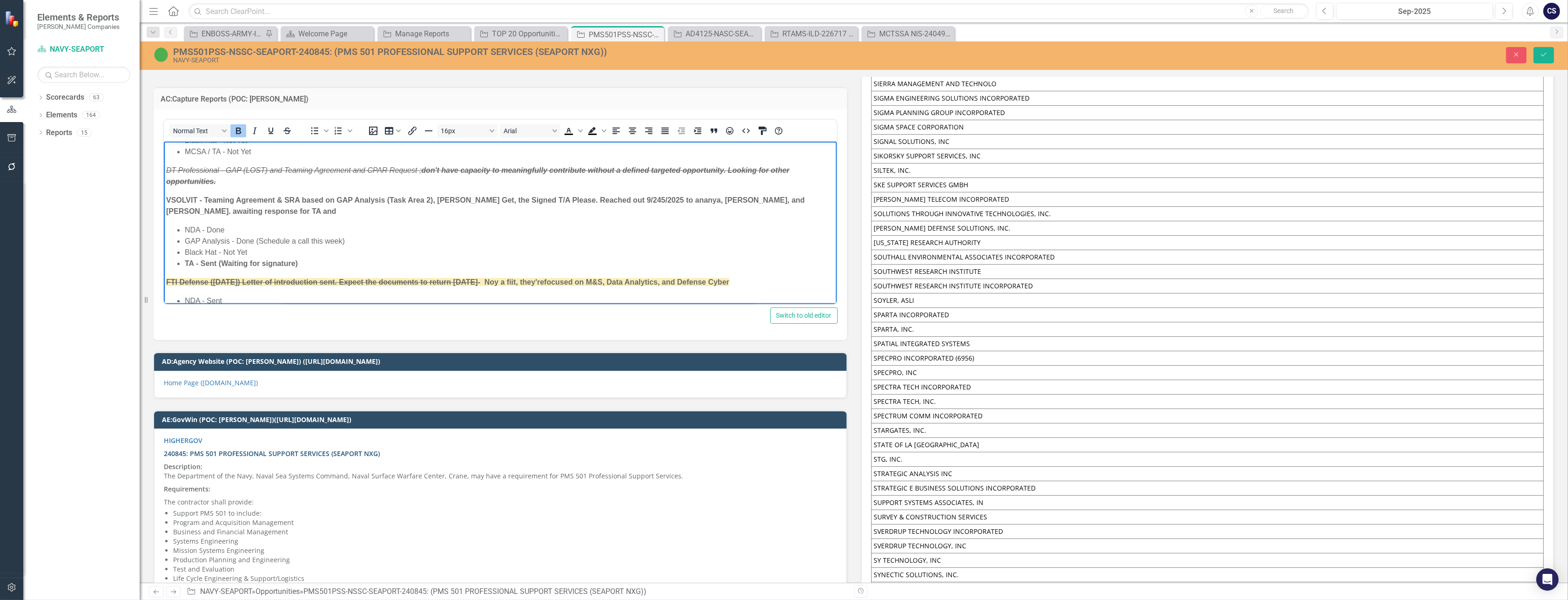
click at [277, 449] on strong "240845: PMS 501 PROFESSIONAL SUPPORT SERVICES (SEAPORT NXG)" at bounding box center [271, 454] width 216 height 9
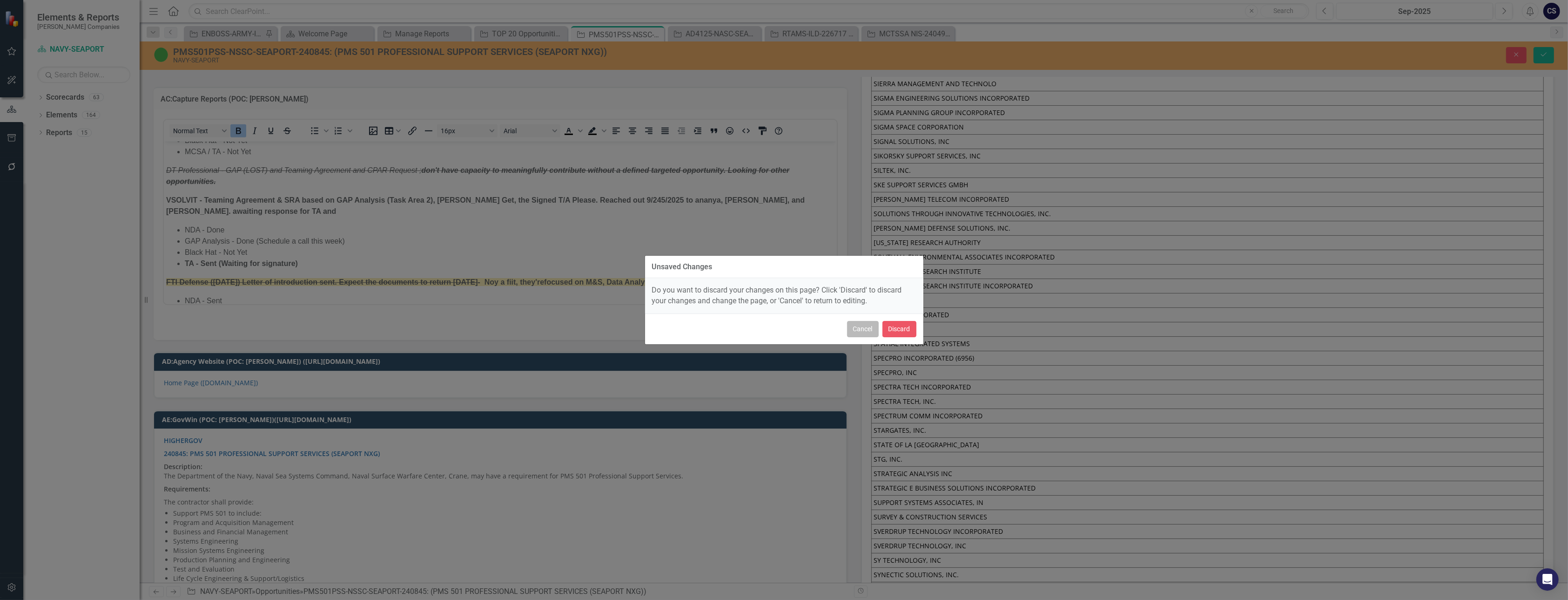
click at [857, 327] on button "Cancel" at bounding box center [863, 329] width 32 height 17
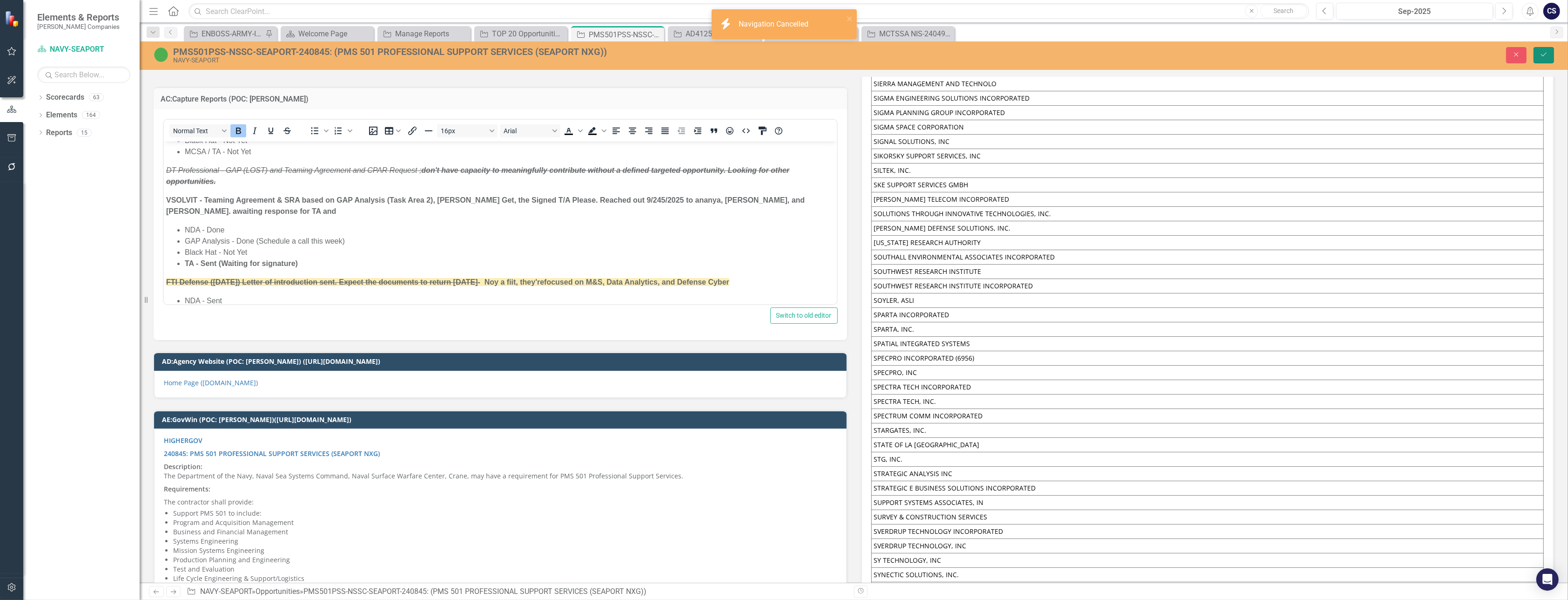
click at [1543, 52] on icon "Save" at bounding box center [1544, 54] width 9 height 6
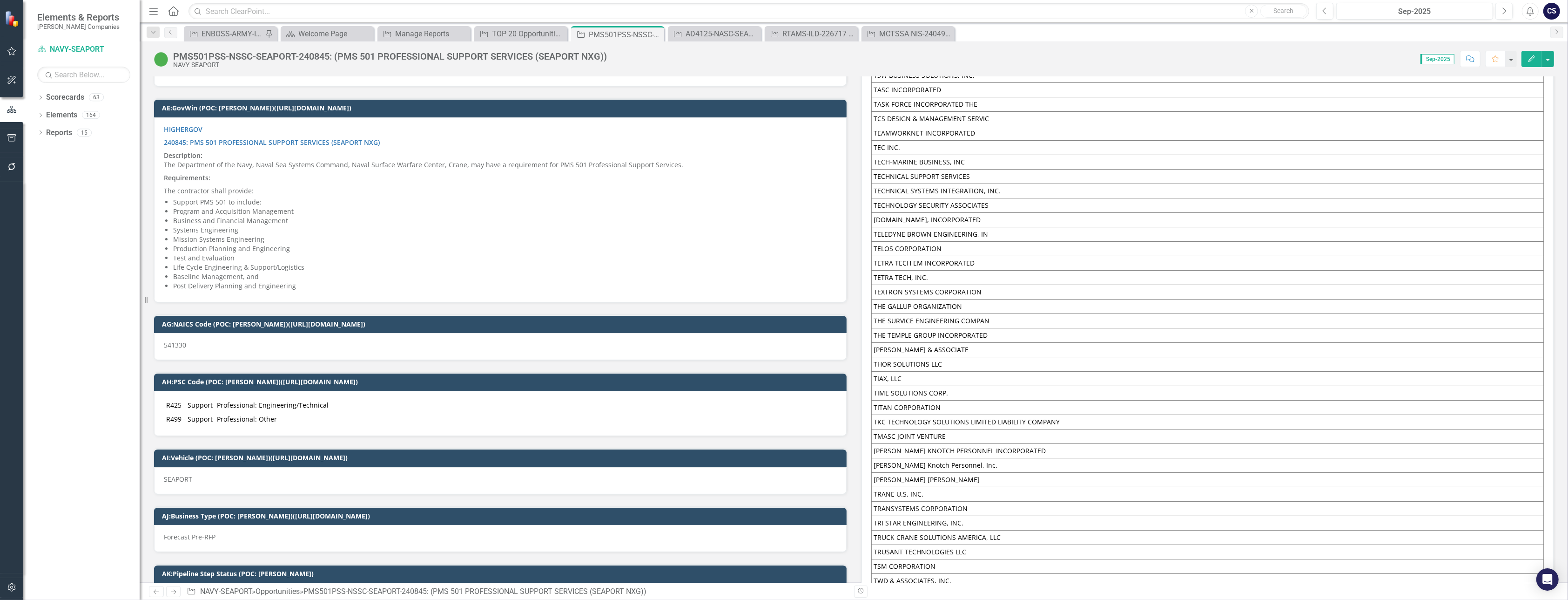
scroll to position [6536, 0]
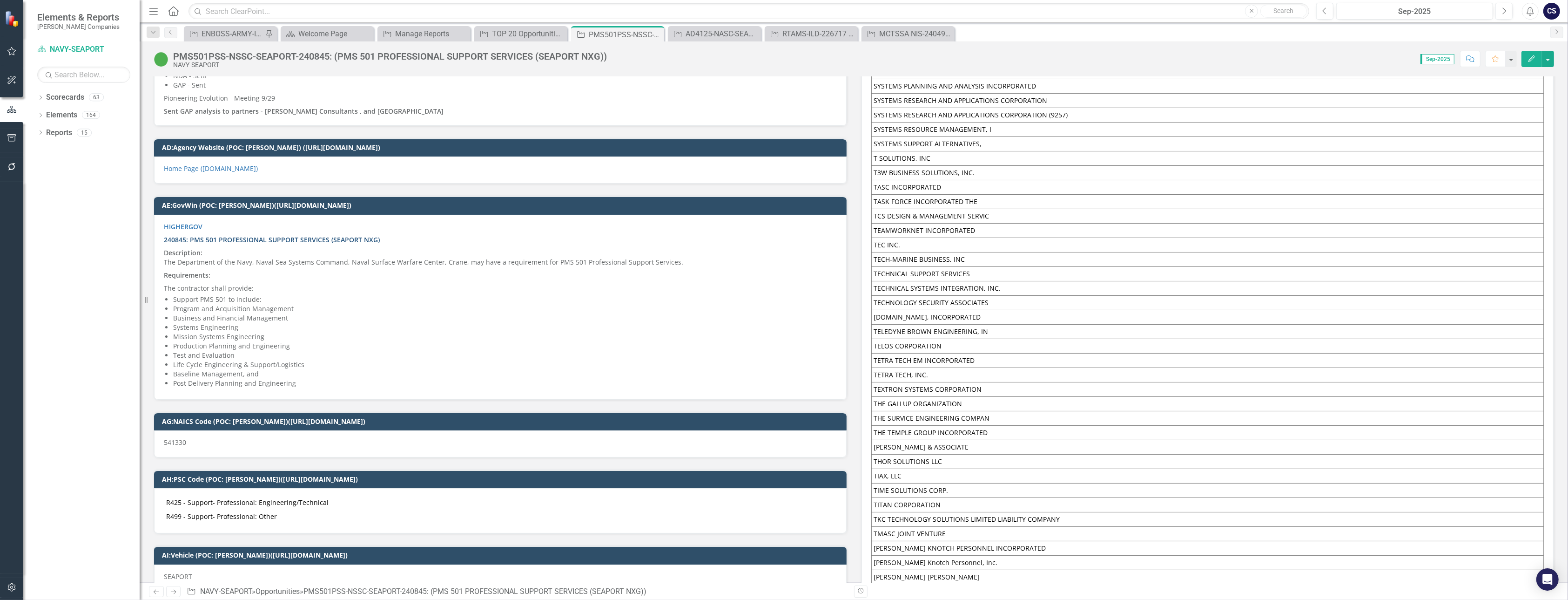
click at [227, 235] on strong "240845: PMS 501 PROFESSIONAL SUPPORT SERVICES (SEAPORT NXG)" at bounding box center [271, 240] width 216 height 9
click at [226, 235] on strong "240845: PMS 501 PROFESSIONAL SUPPORT SERVICES (SEAPORT NXG)" at bounding box center [271, 240] width 216 height 9
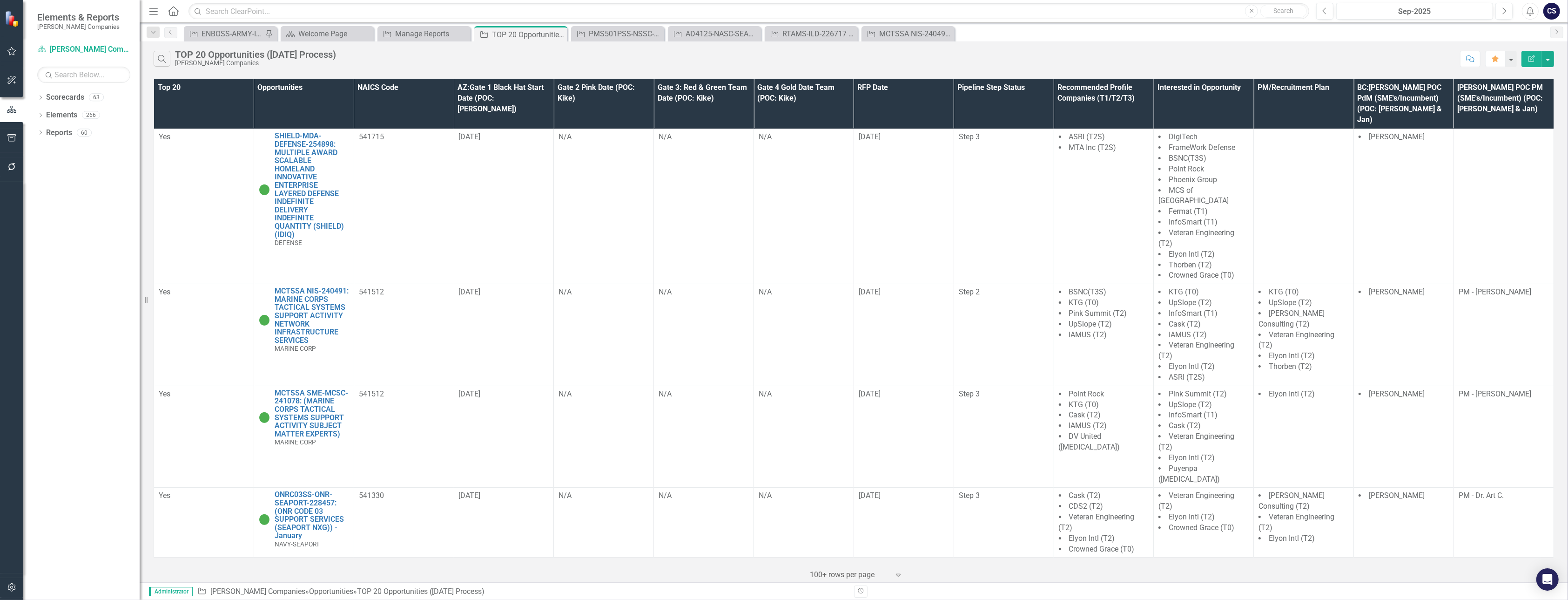
click at [996, 98] on th "Pipeline Step Status" at bounding box center [1004, 104] width 100 height 50
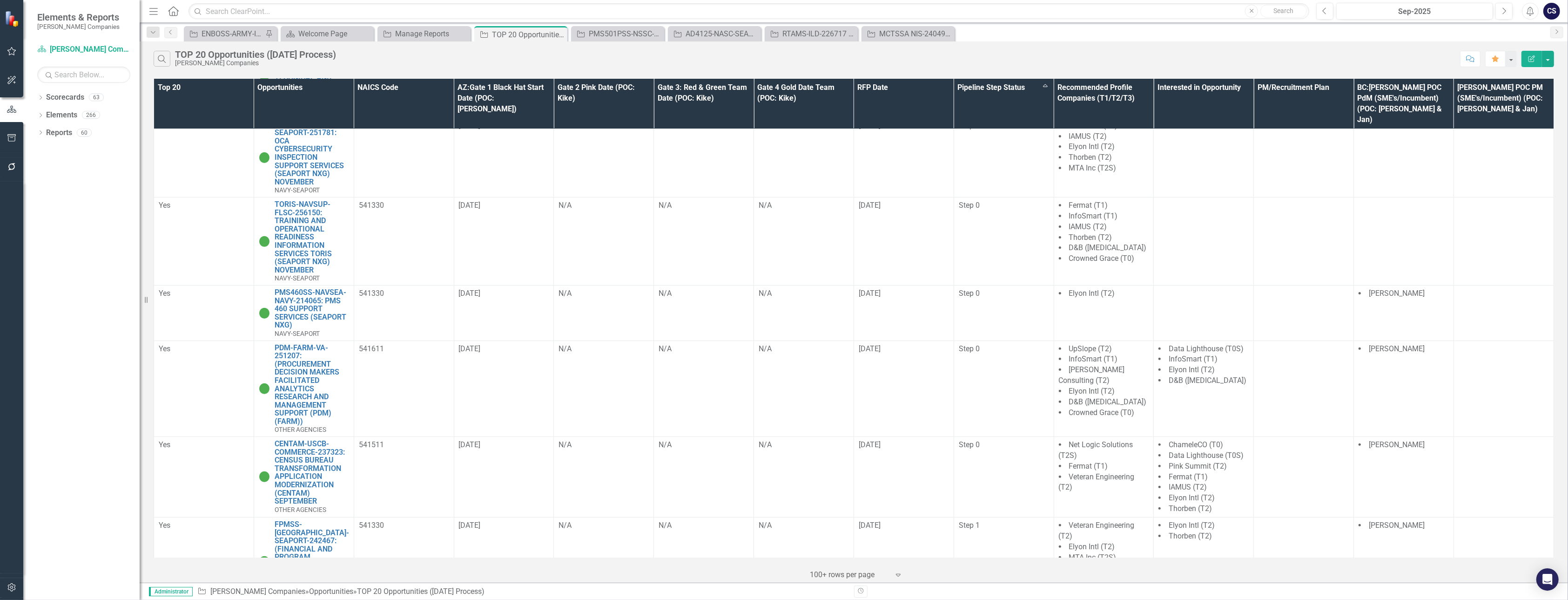
scroll to position [337, 0]
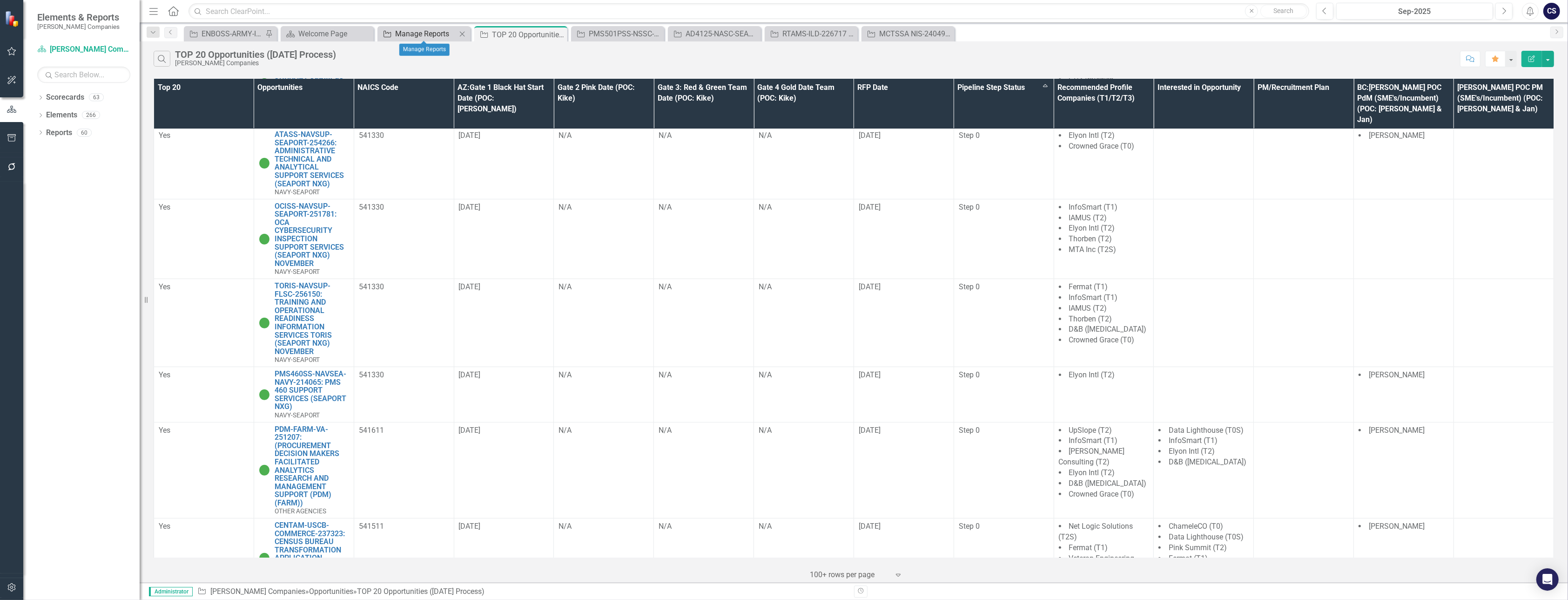
click at [415, 32] on div "Manage Reports" at bounding box center [426, 34] width 62 height 11
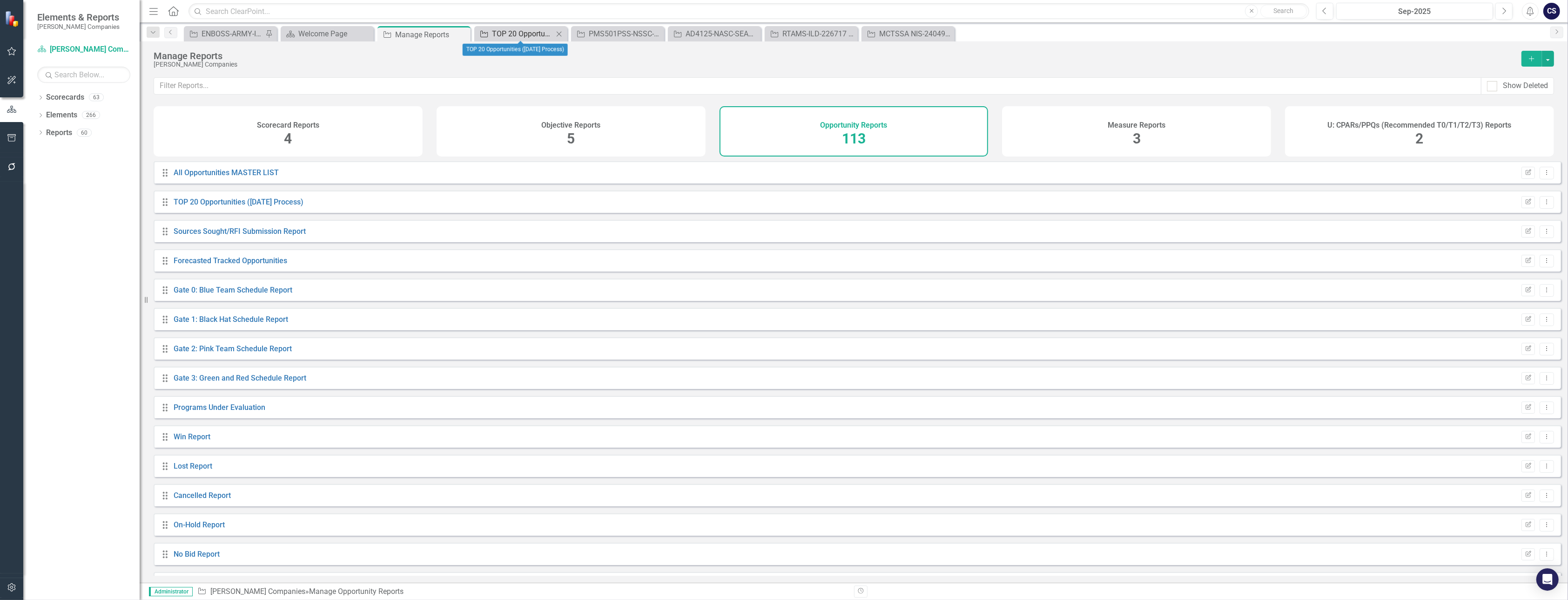
click at [537, 35] on div "TOP 20 Opportunities ([DATE] Process)" at bounding box center [523, 34] width 62 height 11
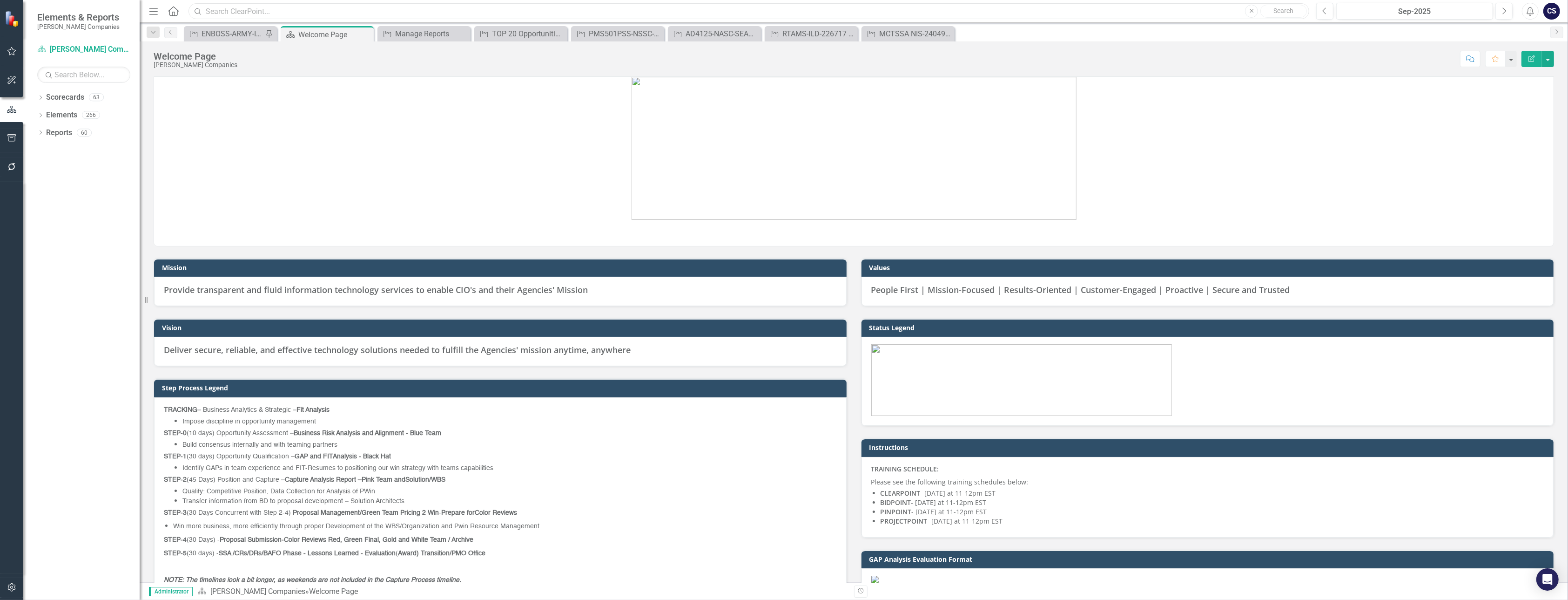
click at [213, 11] on input "text" at bounding box center [749, 11] width 1121 height 17
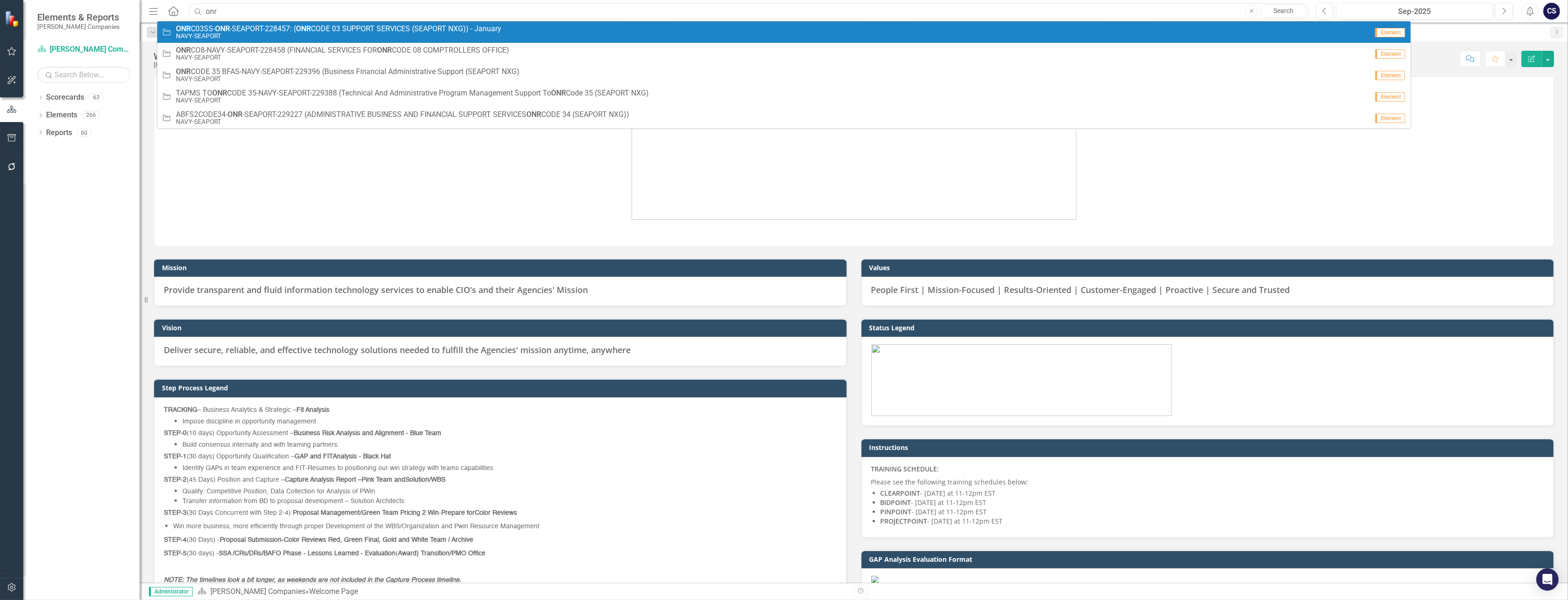
type input "onr"
click at [240, 28] on span "ONR C03SS- ONR -SEAPORT-228457: ( ONR CODE 03 SUPPORT SERVICES (SEAPORT NXG)) -…" at bounding box center [339, 29] width 326 height 9
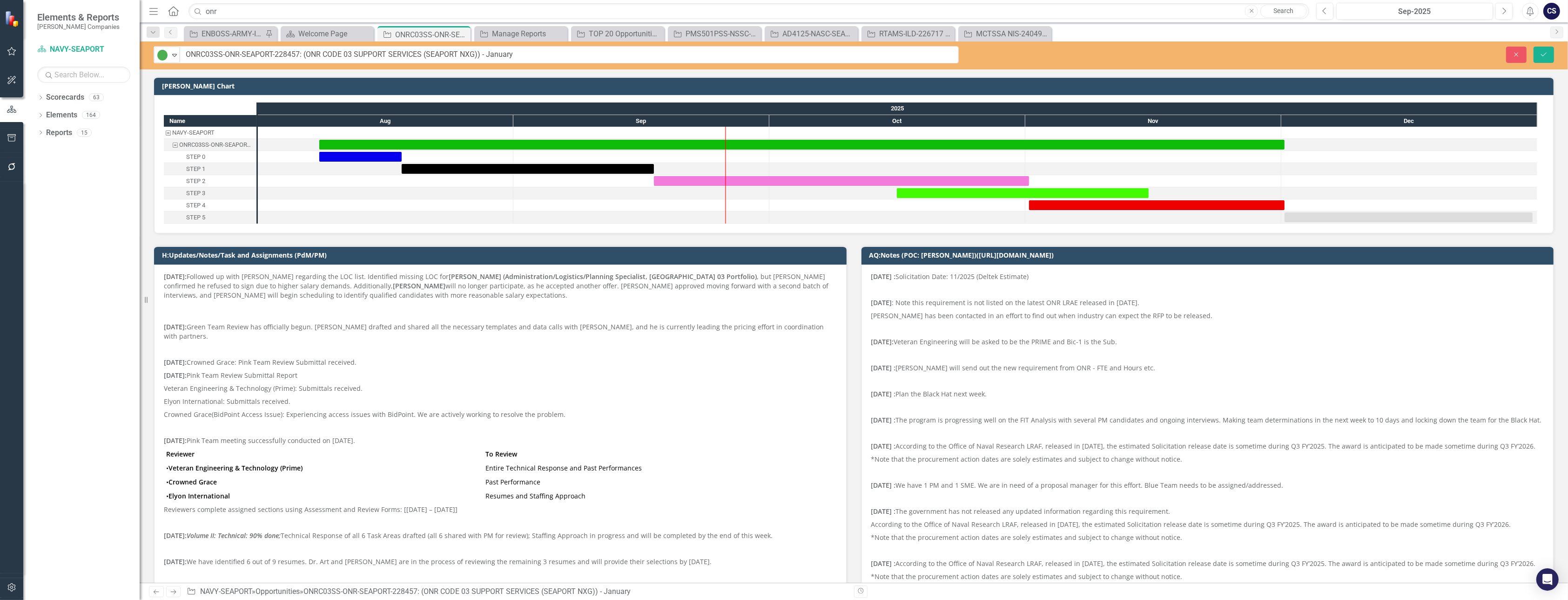
drag, startPoint x: 219, startPoint y: 55, endPoint x: 186, endPoint y: 55, distance: 33.0
drag, startPoint x: 222, startPoint y: 54, endPoint x: 188, endPoint y: 53, distance: 34.0
click at [188, 53] on input "ONRC03SS-ONR-SEAPORT-228457: (ONR CODE 03 SUPPORT SERVICES (SEAPORT NXG)) - Jan…" at bounding box center [570, 55] width 779 height 17
